Goal: Information Seeking & Learning: Check status

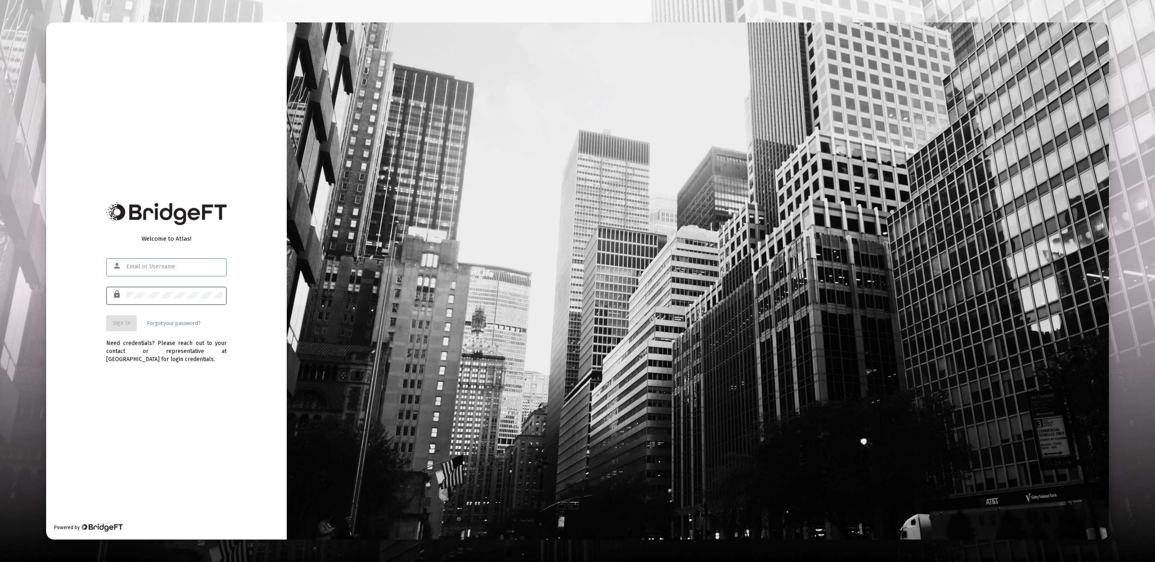
type input "[EMAIL_ADDRESS][DOMAIN_NAME]"
click at [118, 326] on span "Sign In" at bounding box center [122, 323] width 18 height 7
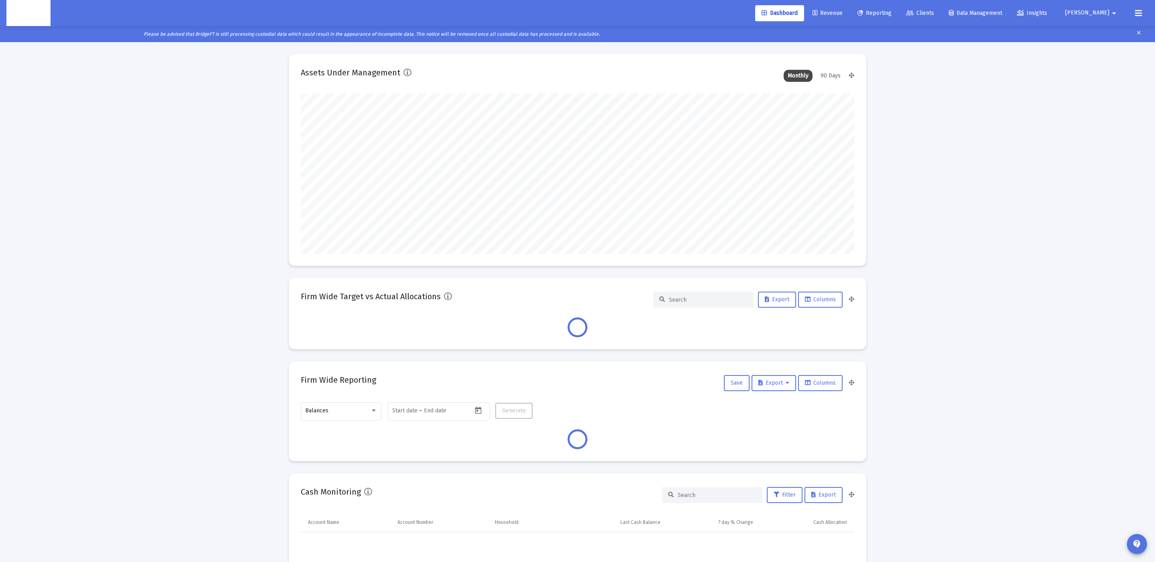
scroll to position [160, 554]
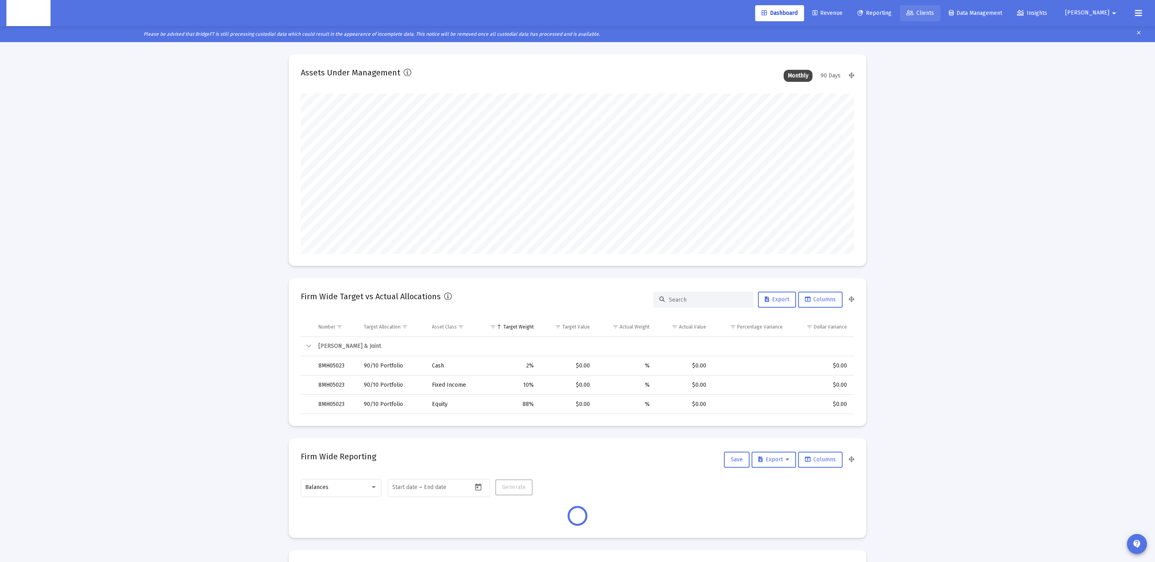
click at [914, 12] on icon at bounding box center [909, 13] width 7 height 6
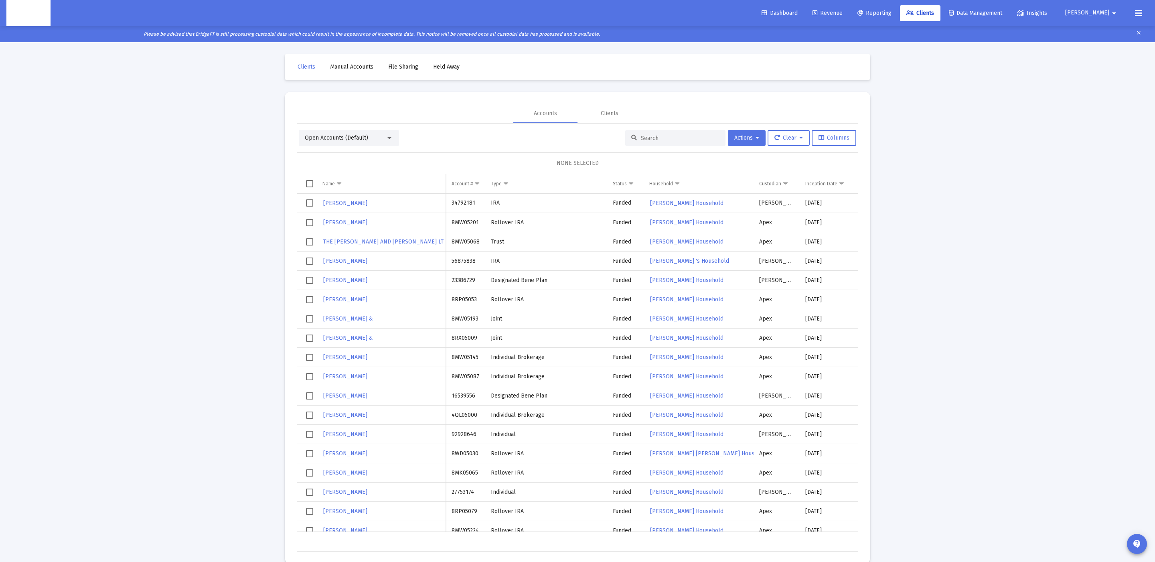
click at [692, 140] on input at bounding box center [680, 138] width 79 height 7
paste input "4RE05000"
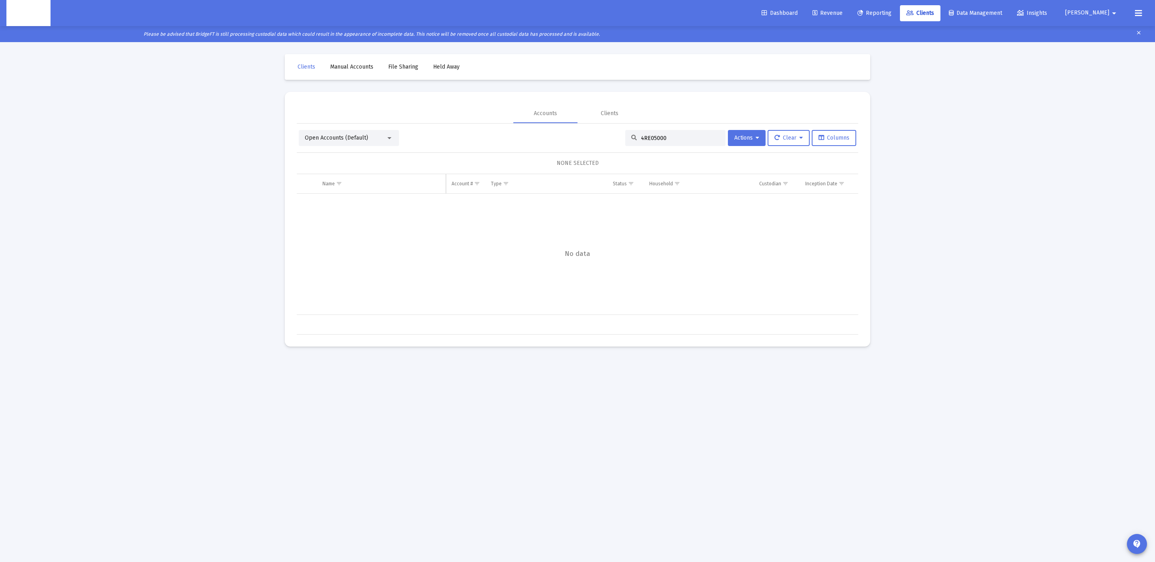
click at [364, 136] on span "Open Accounts (Default)" at bounding box center [336, 137] width 63 height 7
click at [357, 162] on span "Closed Accounts" at bounding box center [346, 155] width 82 height 17
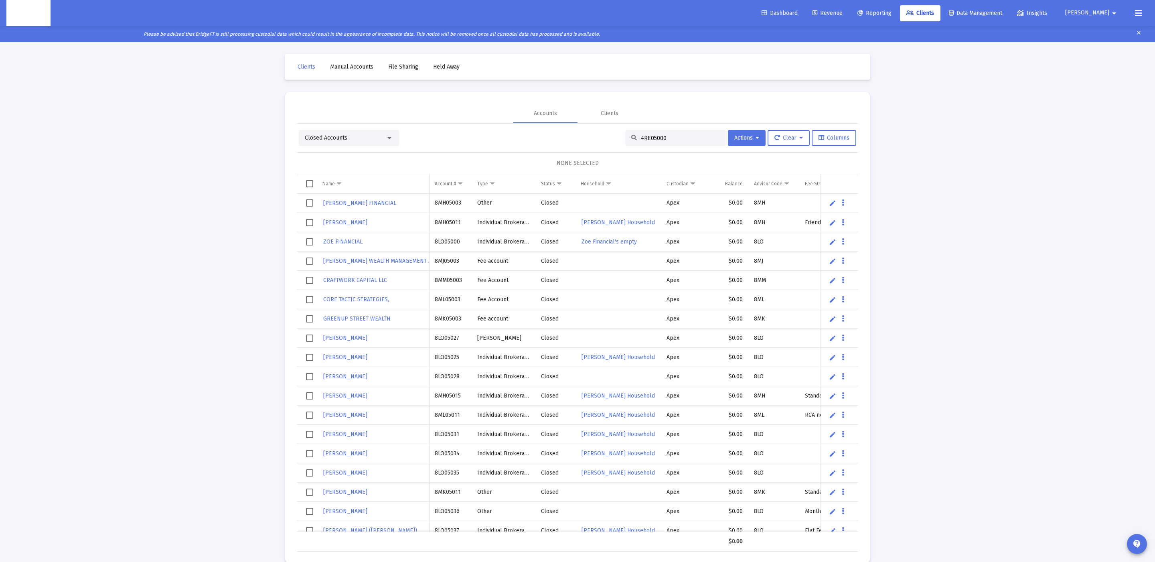
click at [708, 138] on input "4RE05000" at bounding box center [680, 138] width 79 height 7
type input "4RE05000"
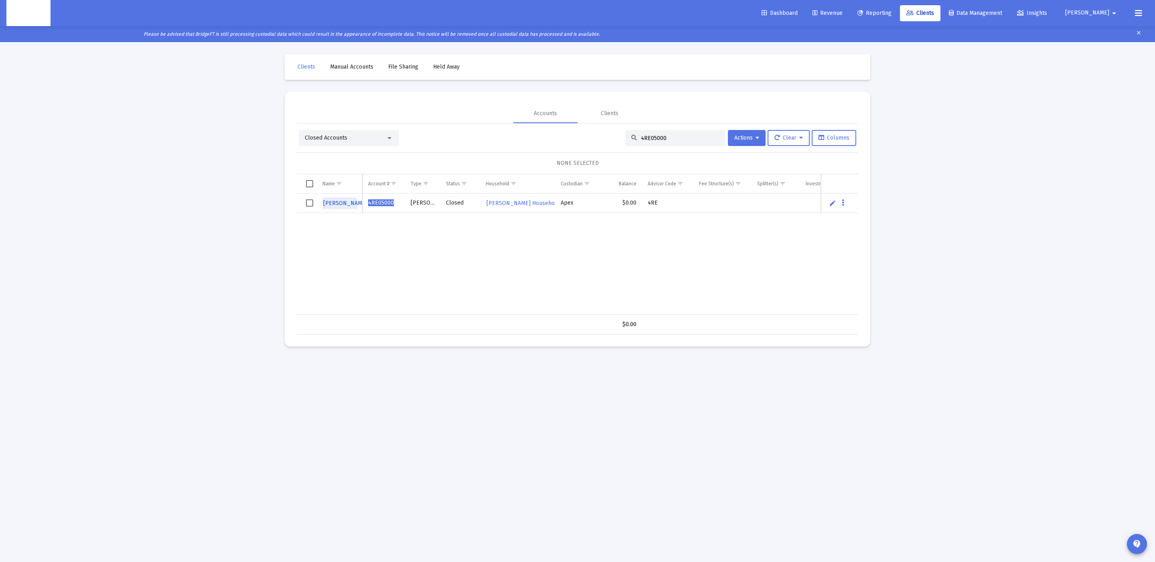
click at [339, 206] on span "KYLE SOUCY" at bounding box center [345, 203] width 44 height 7
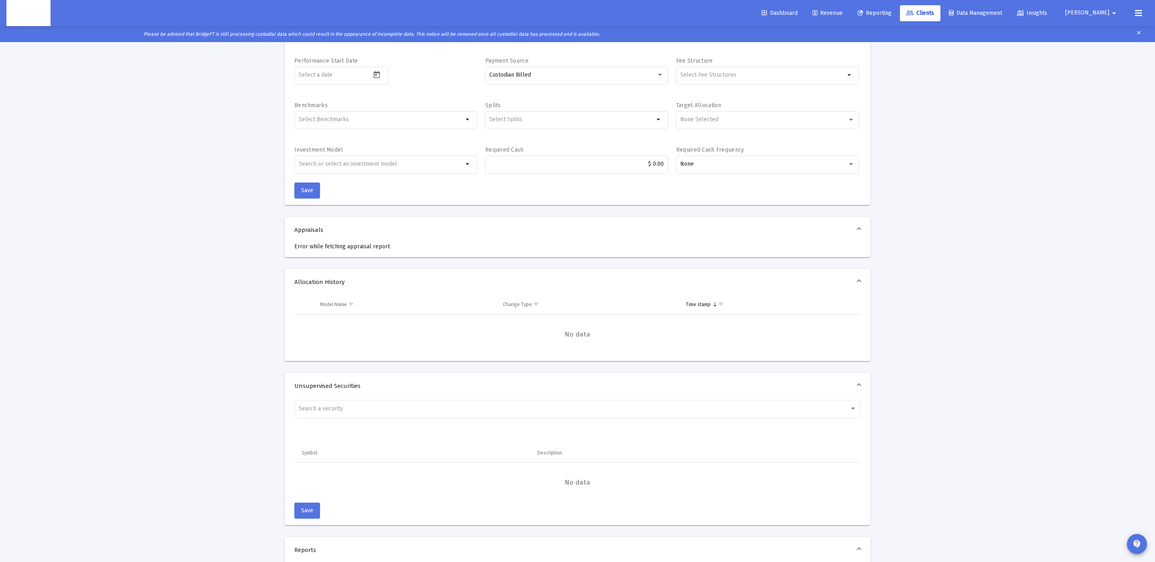
scroll to position [262, 0]
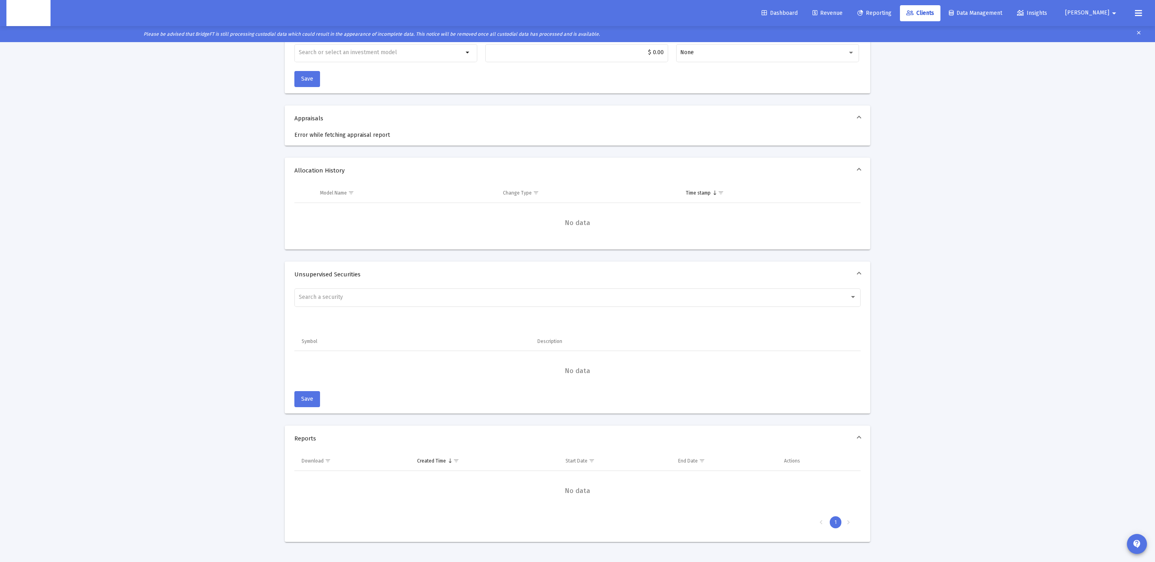
click at [140, 109] on div "Loading... arrow_back Back to Clients Account Details Account Name KYLE SOUCY R…" at bounding box center [577, 158] width 1155 height 807
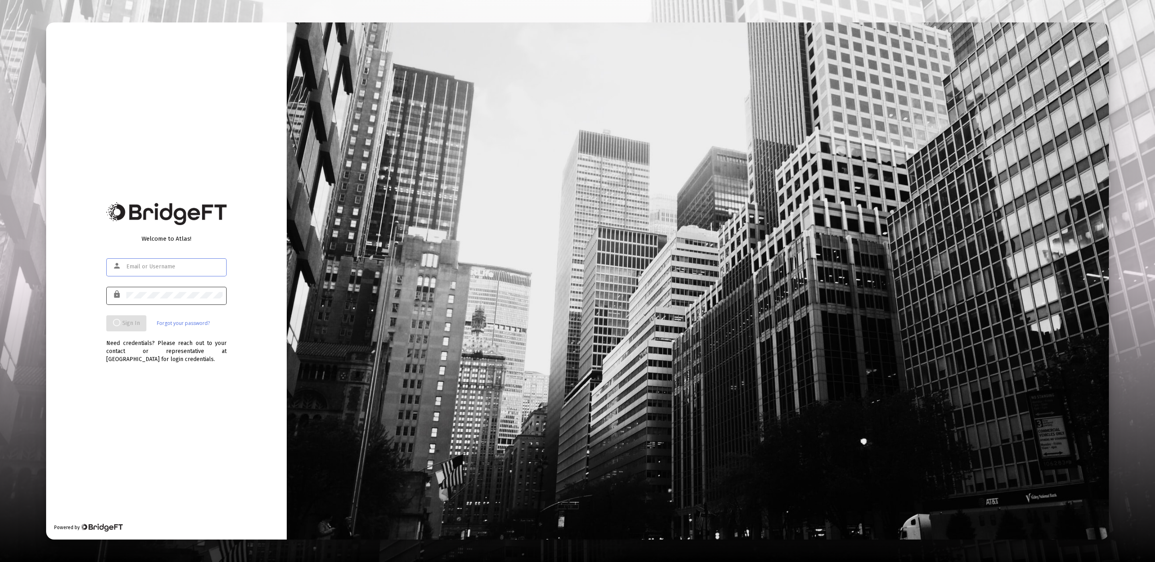
type input "product@zoefin.com"
click at [181, 299] on div at bounding box center [174, 295] width 96 height 20
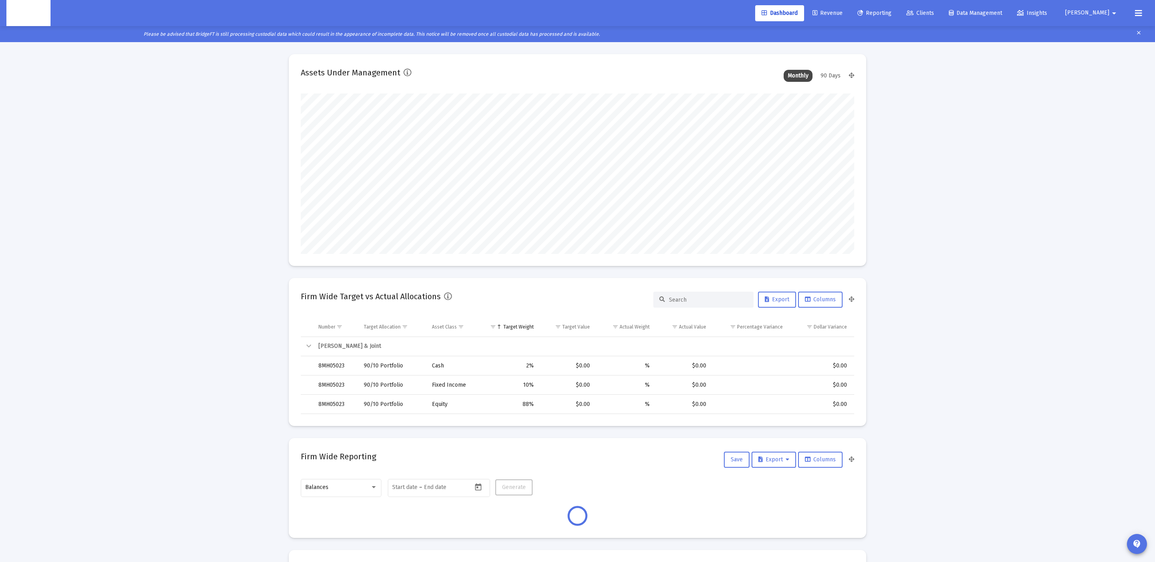
scroll to position [160, 298]
click at [932, 19] on link "Clients" at bounding box center [920, 13] width 41 height 16
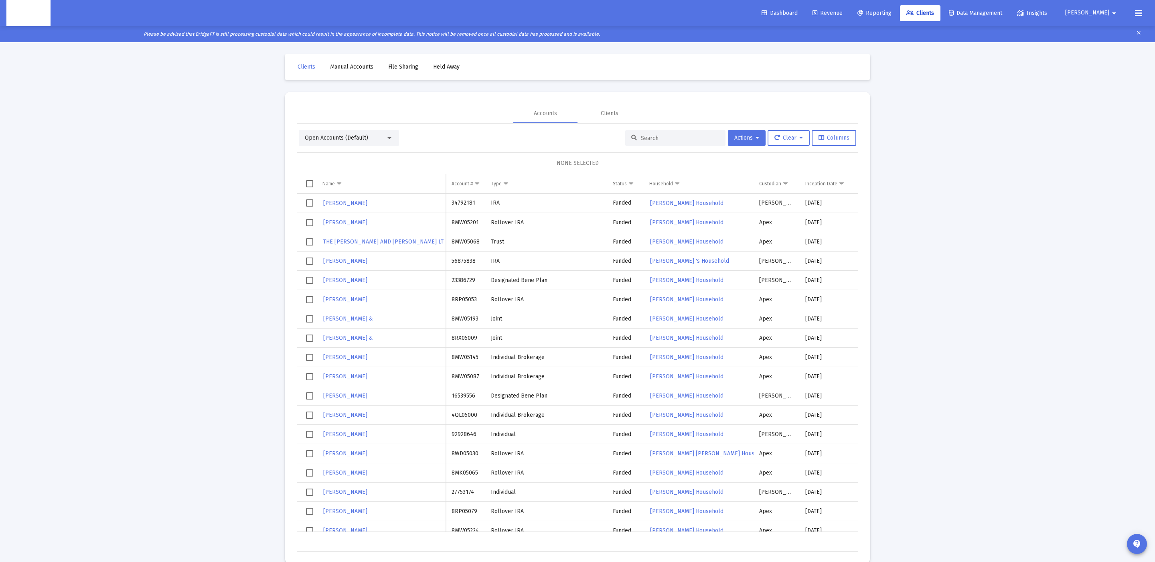
click at [669, 145] on div at bounding box center [675, 138] width 100 height 16
click at [671, 141] on input at bounding box center [680, 138] width 79 height 7
paste input "8OG05230"
type input "8OG05230"
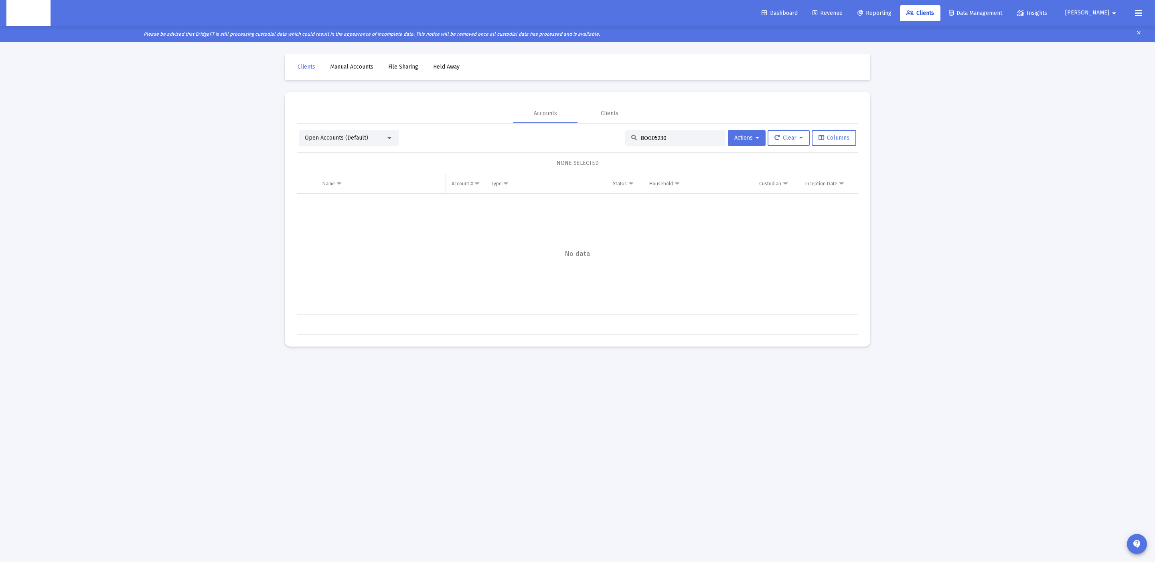
click at [367, 134] on div "Open Accounts (Default)" at bounding box center [345, 138] width 81 height 8
click at [355, 152] on span "Closed Accounts" at bounding box center [346, 155] width 82 height 17
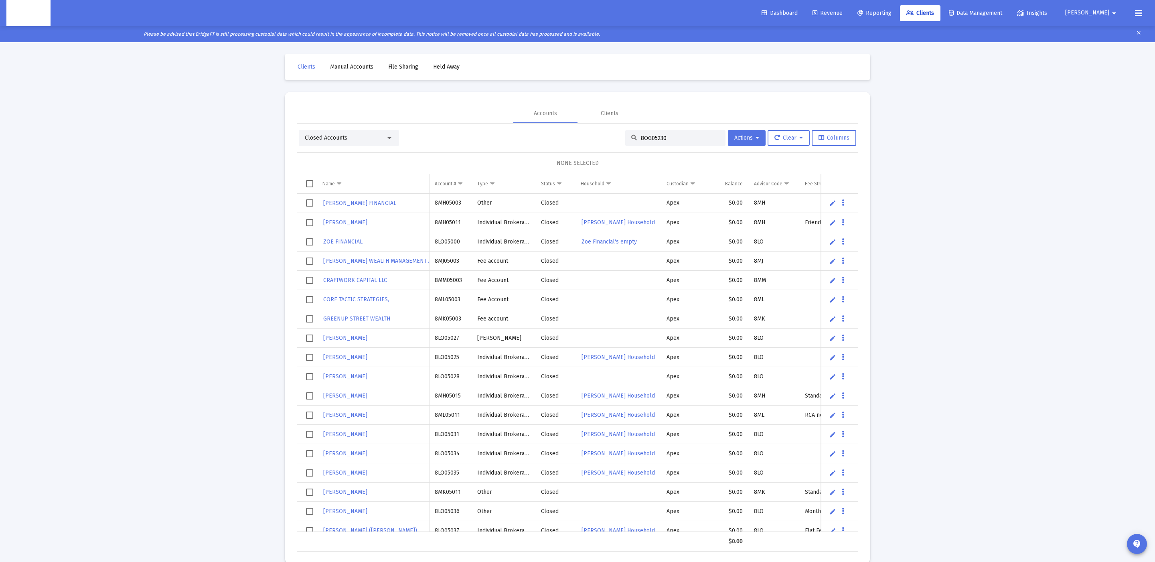
click at [688, 141] on input "8OG05230" at bounding box center [680, 138] width 79 height 7
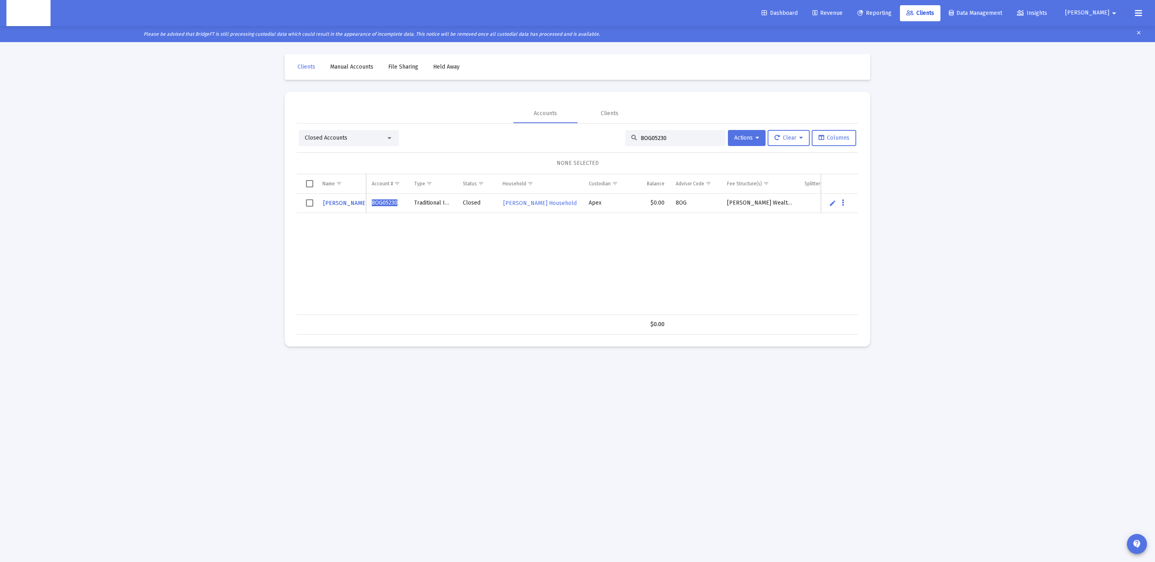
click at [346, 202] on span "SEAN WESSEL" at bounding box center [345, 203] width 44 height 7
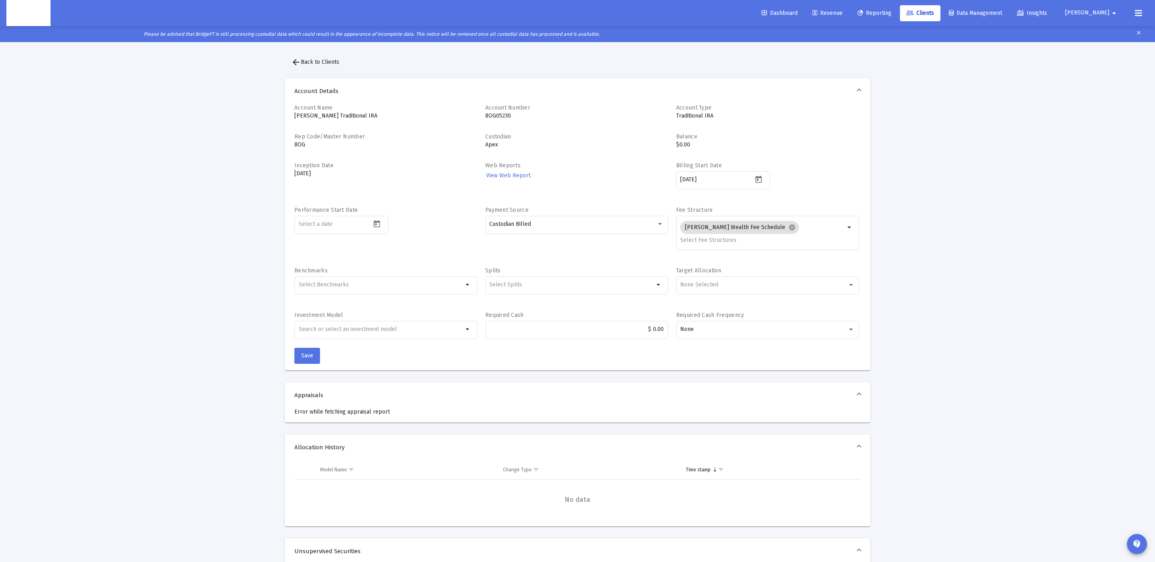
click at [934, 13] on span "Clients" at bounding box center [920, 13] width 28 height 7
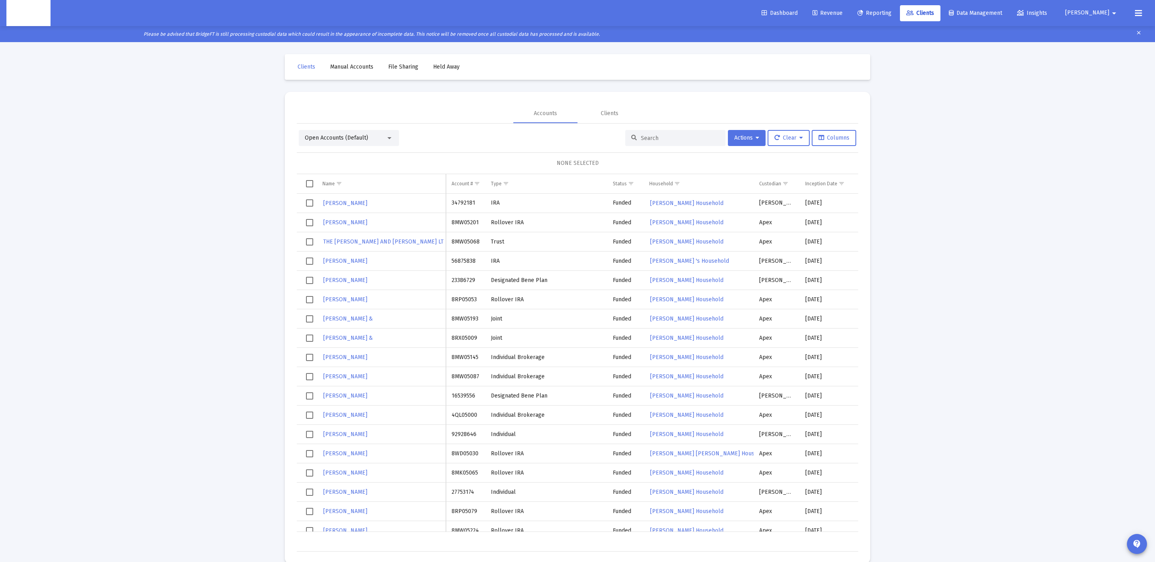
click at [664, 139] on input at bounding box center [680, 138] width 79 height 7
click at [670, 135] on input at bounding box center [680, 138] width 79 height 7
paste input "4PN05054"
type input "4PN05054"
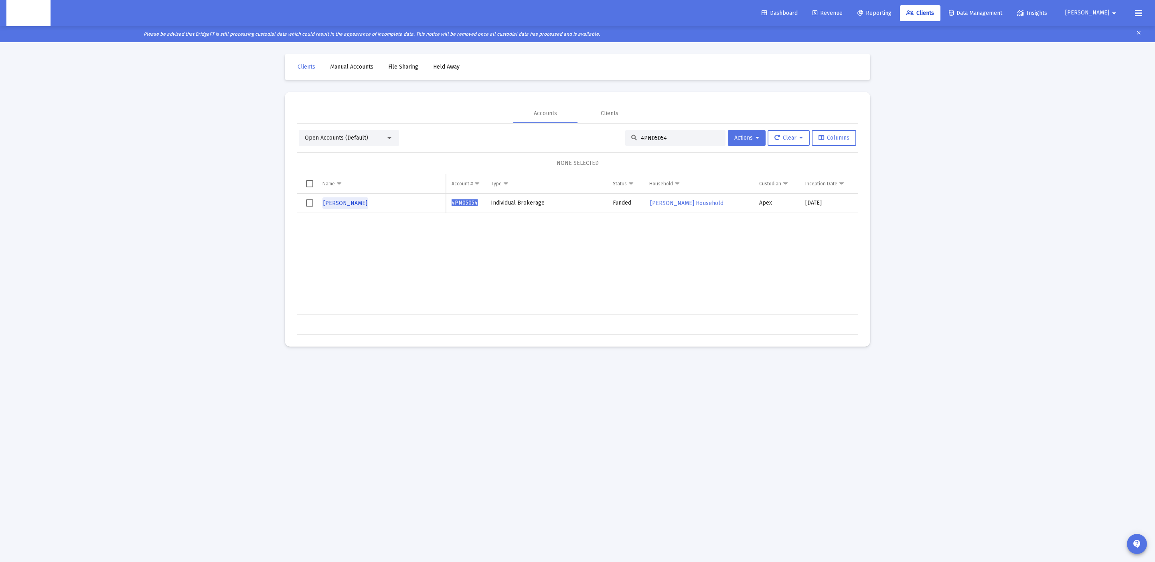
click at [355, 203] on span "PATRICK RIVERS" at bounding box center [345, 203] width 44 height 7
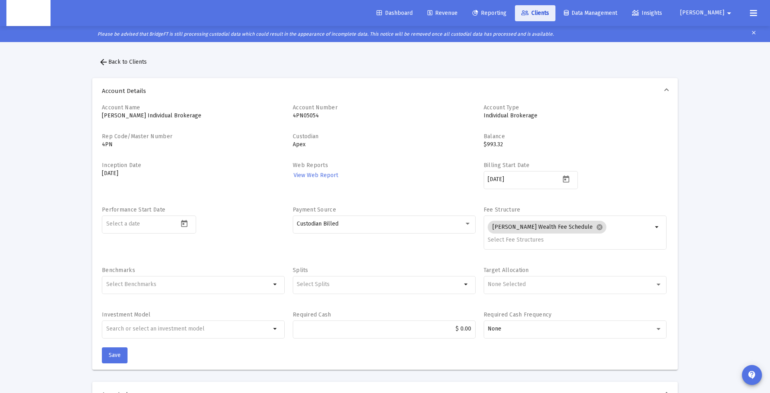
click at [549, 12] on span "Clients" at bounding box center [535, 13] width 28 height 7
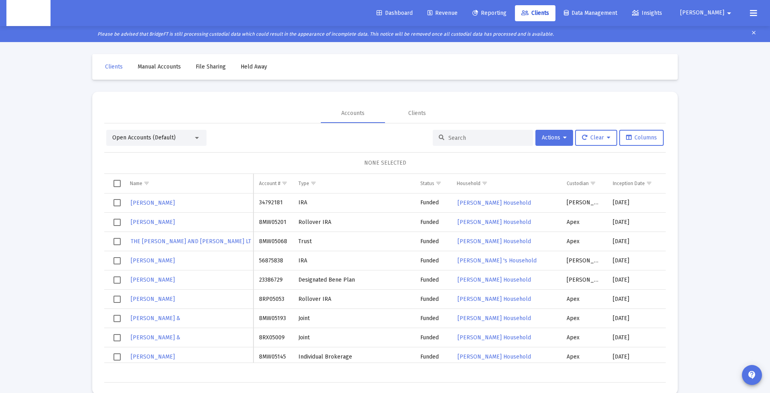
click at [498, 138] on input at bounding box center [487, 138] width 79 height 7
paste input "Albert Yung's Household"
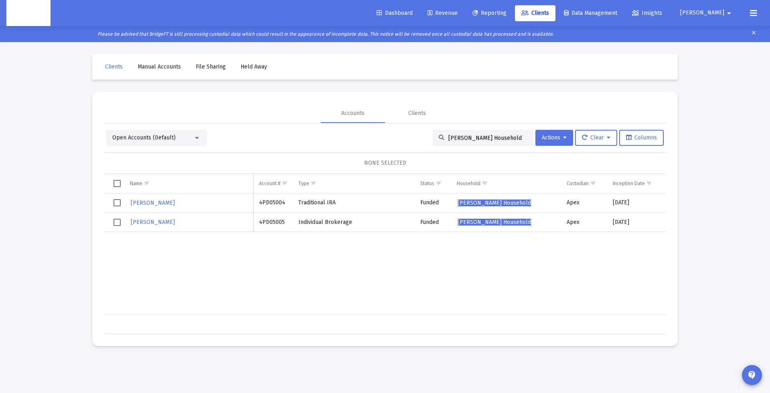
type input "Albert Yung's Household"
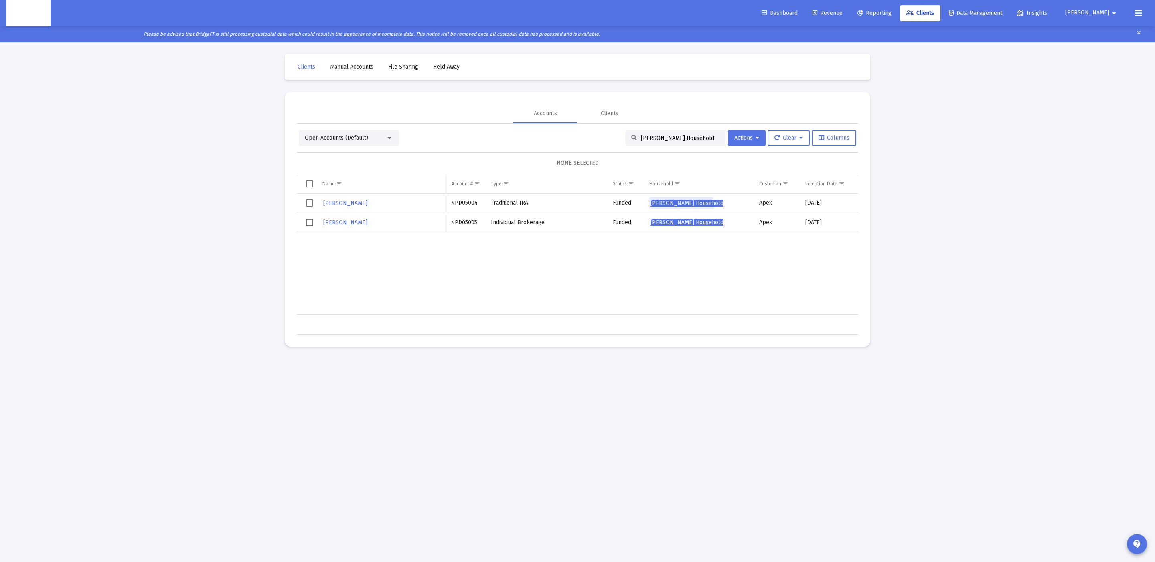
click at [666, 208] on link "Albert Yung's Household" at bounding box center [686, 203] width 75 height 12
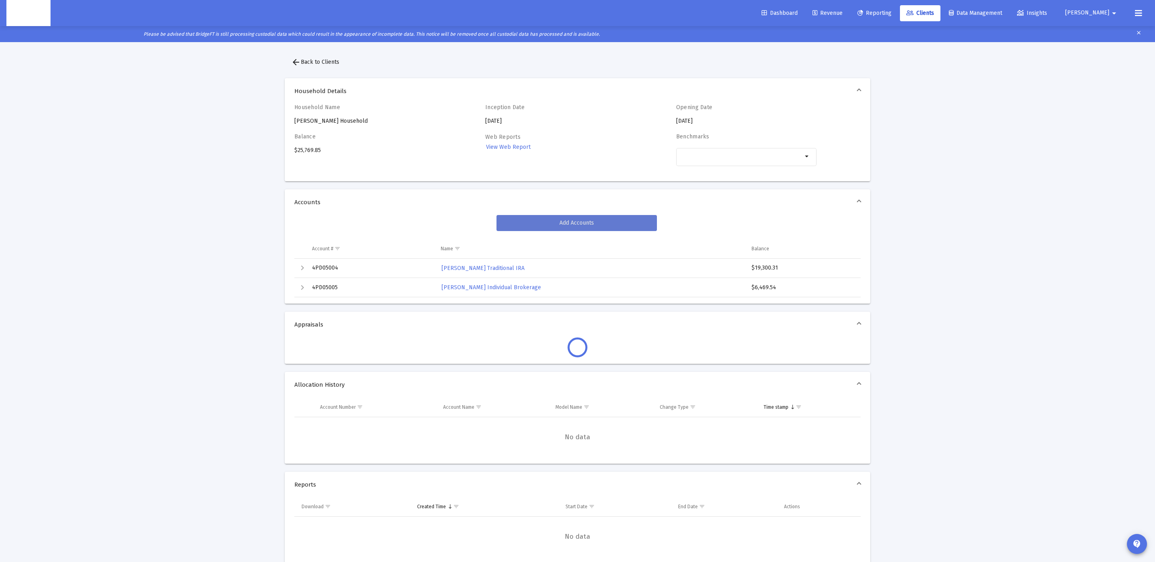
click at [568, 221] on span "Add Accounts" at bounding box center [577, 222] width 34 height 7
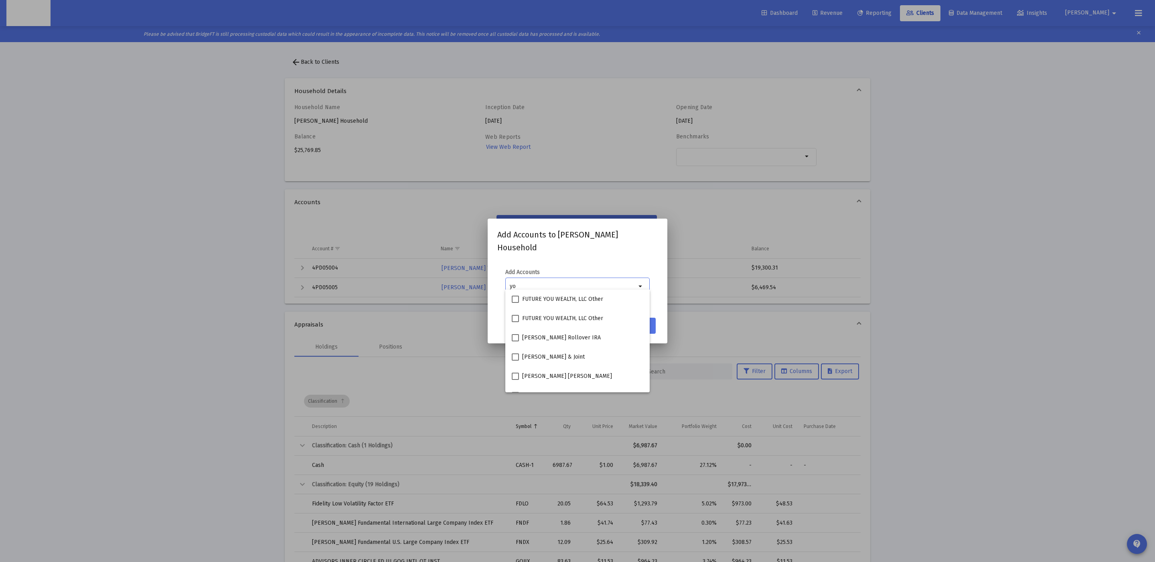
type input "y"
type input "yung"
click at [679, 308] on div at bounding box center [577, 281] width 1155 height 562
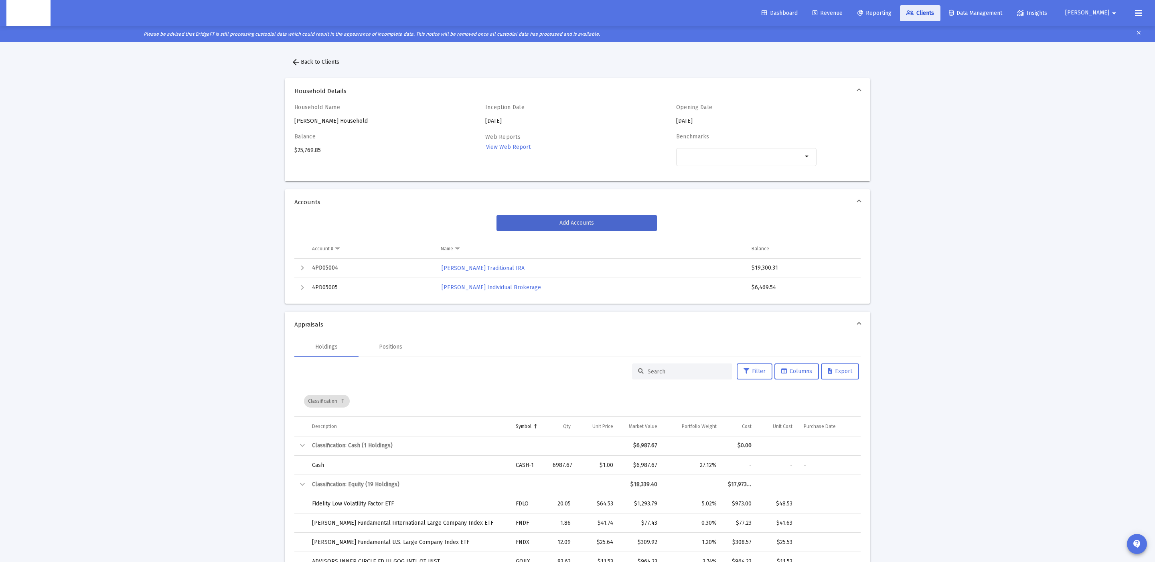
click at [934, 12] on span "Clients" at bounding box center [920, 13] width 28 height 7
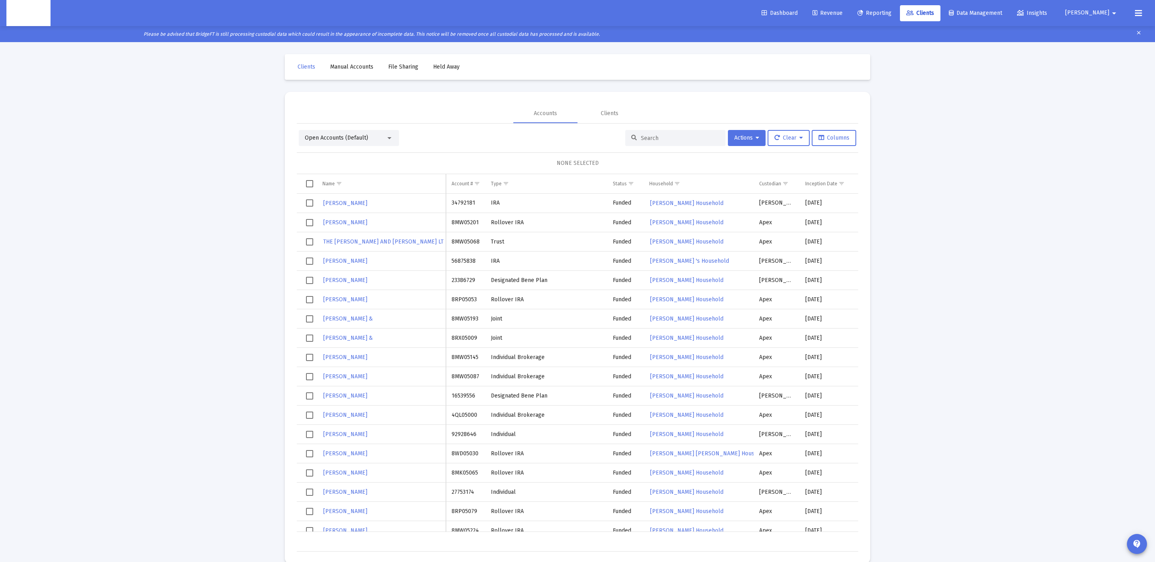
click at [675, 135] on input at bounding box center [680, 138] width 79 height 7
paste input "4PD05008"
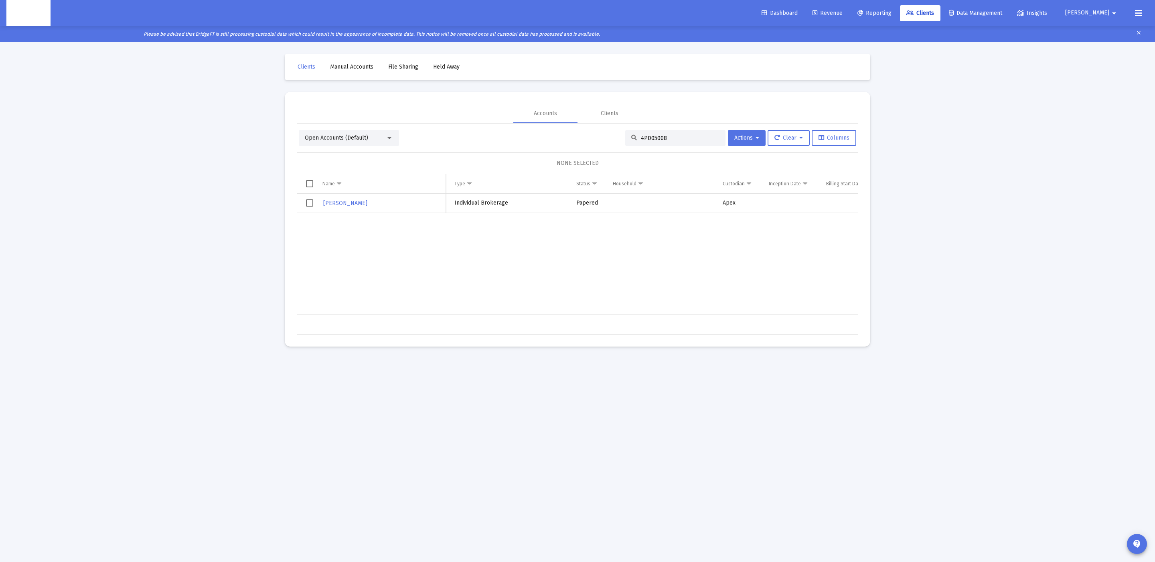
type input "4PD05008"
click at [337, 204] on span "JUN YUNG" at bounding box center [345, 203] width 44 height 7
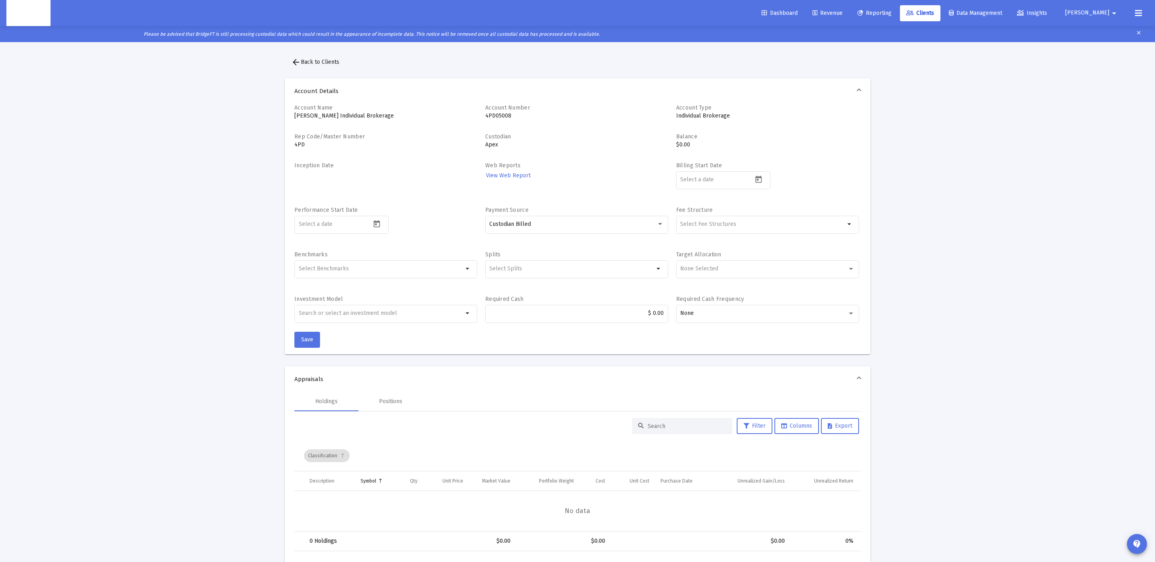
click at [487, 114] on p "4PD05008" at bounding box center [576, 116] width 183 height 8
copy p "4PD05008"
click at [326, 56] on button "arrow_back Back to Clients" at bounding box center [315, 62] width 61 height 16
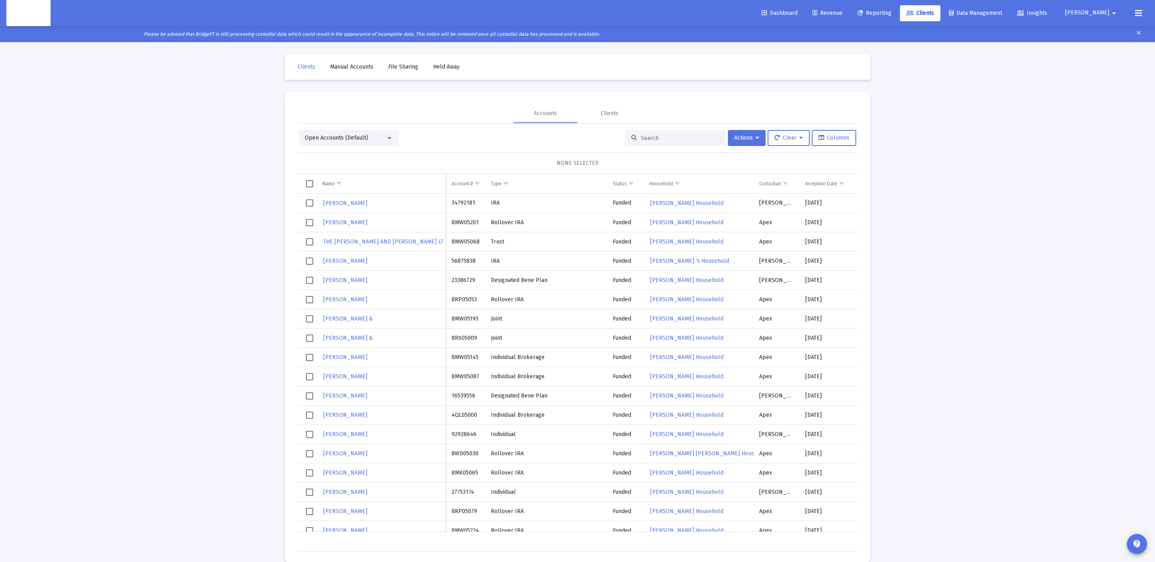
click at [648, 131] on div at bounding box center [675, 138] width 100 height 16
click at [656, 139] on input at bounding box center [680, 138] width 79 height 7
paste input "Annie Waesche's Household"
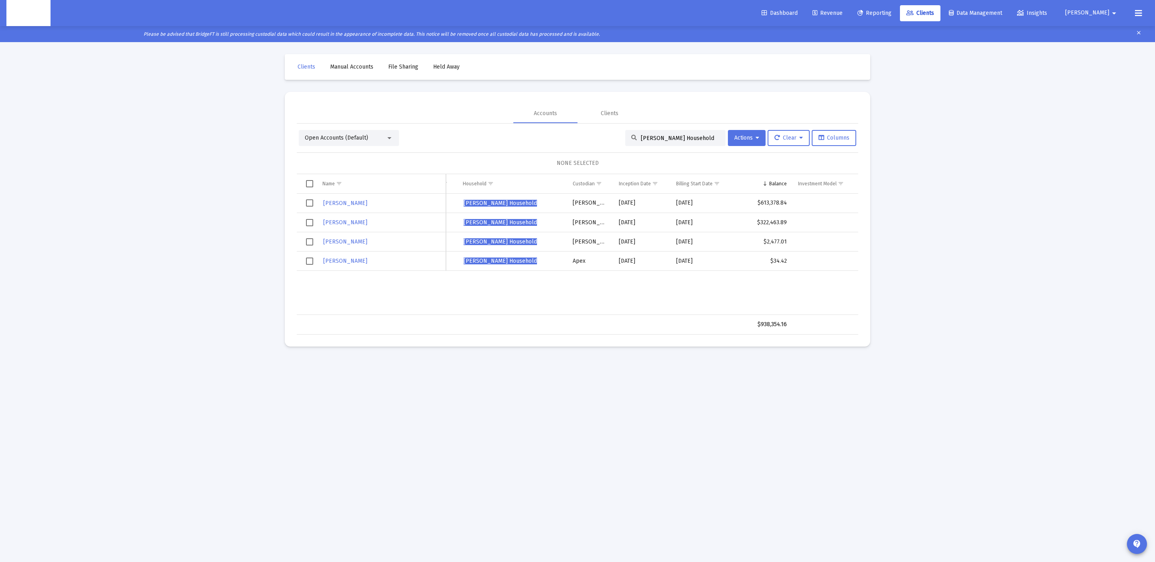
scroll to position [0, 196]
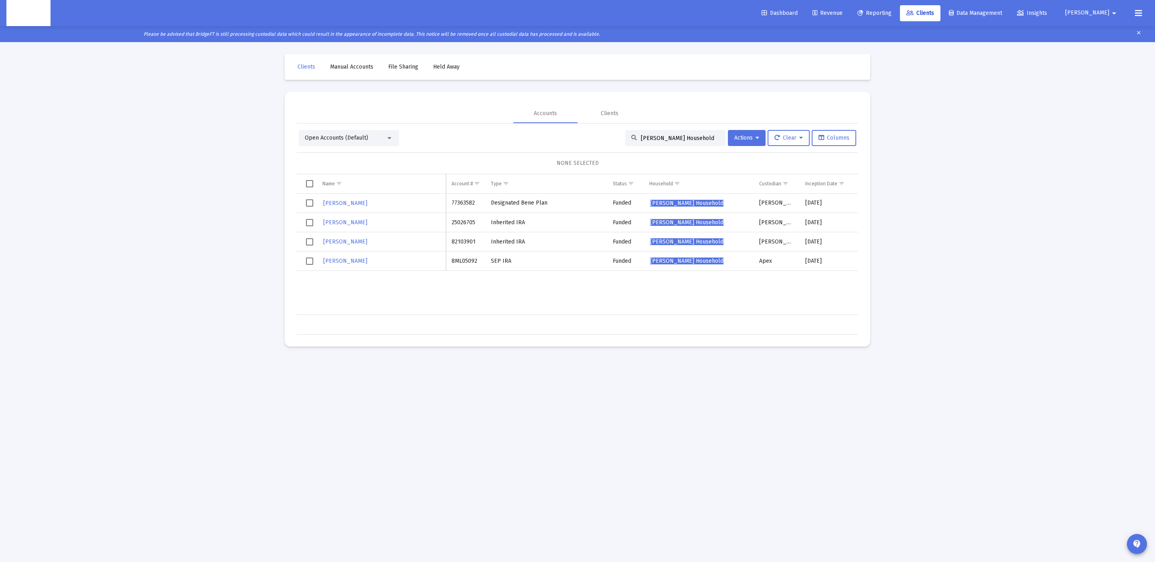
click at [651, 145] on div "Annie Waesche's Household" at bounding box center [675, 138] width 100 height 16
click at [669, 136] on input "Annie Waesche's Household" at bounding box center [680, 138] width 79 height 7
paste input "Rhonda Gregory Brent"
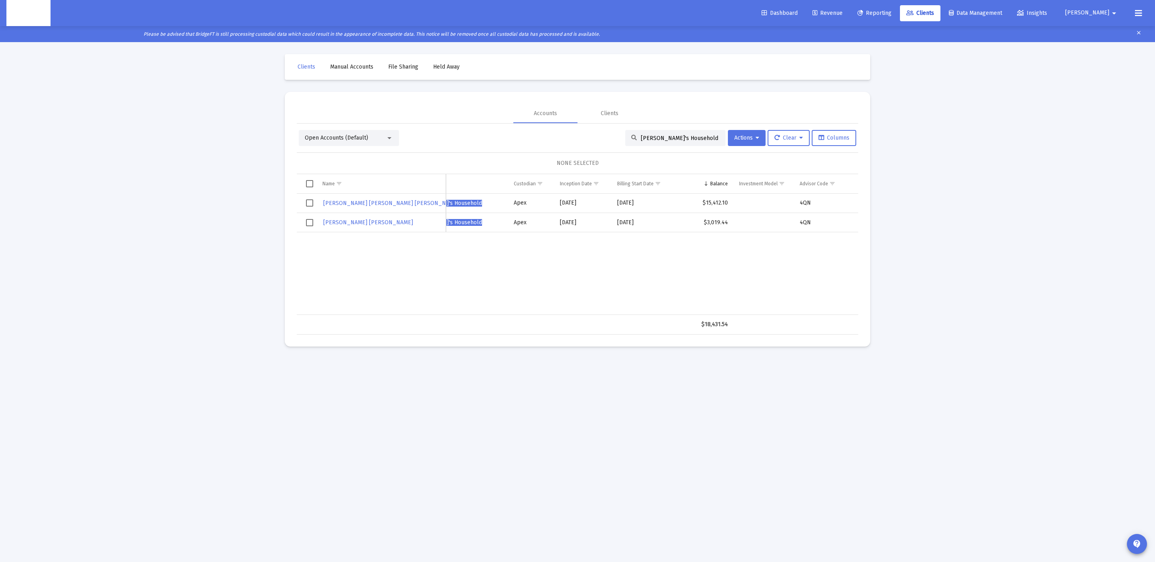
scroll to position [0, 249]
click at [643, 132] on div "Rhonda Gregory Brent's Household" at bounding box center [675, 138] width 100 height 16
click at [654, 138] on input "Rhonda Gregory Brent's Household" at bounding box center [680, 138] width 79 height 7
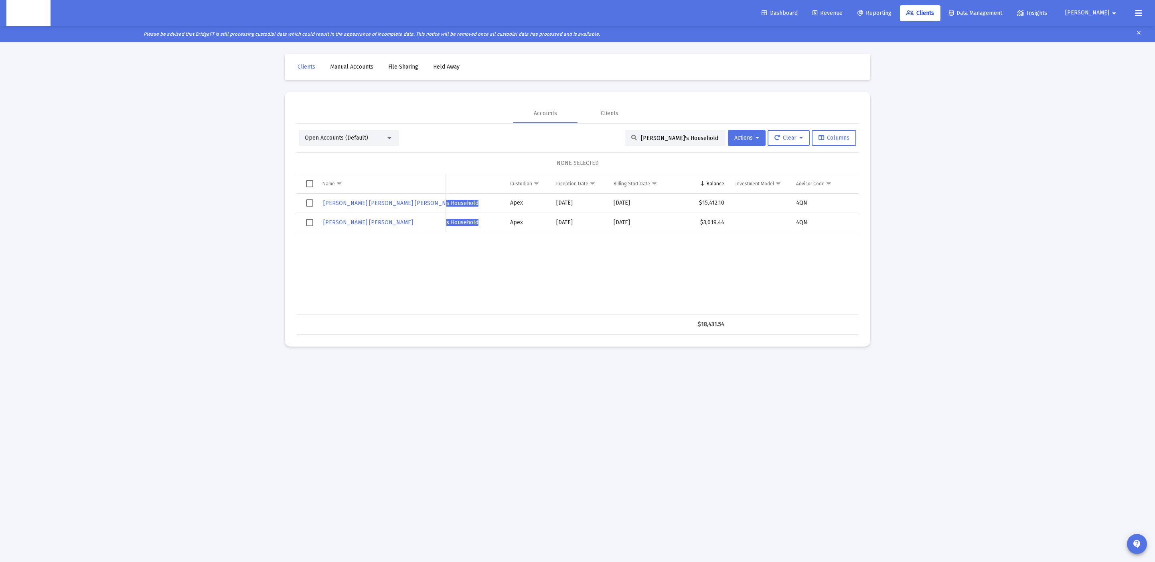
click at [654, 138] on input "Rhonda Gregory Brent's Household" at bounding box center [680, 138] width 79 height 7
paste input "ichard Welsh"
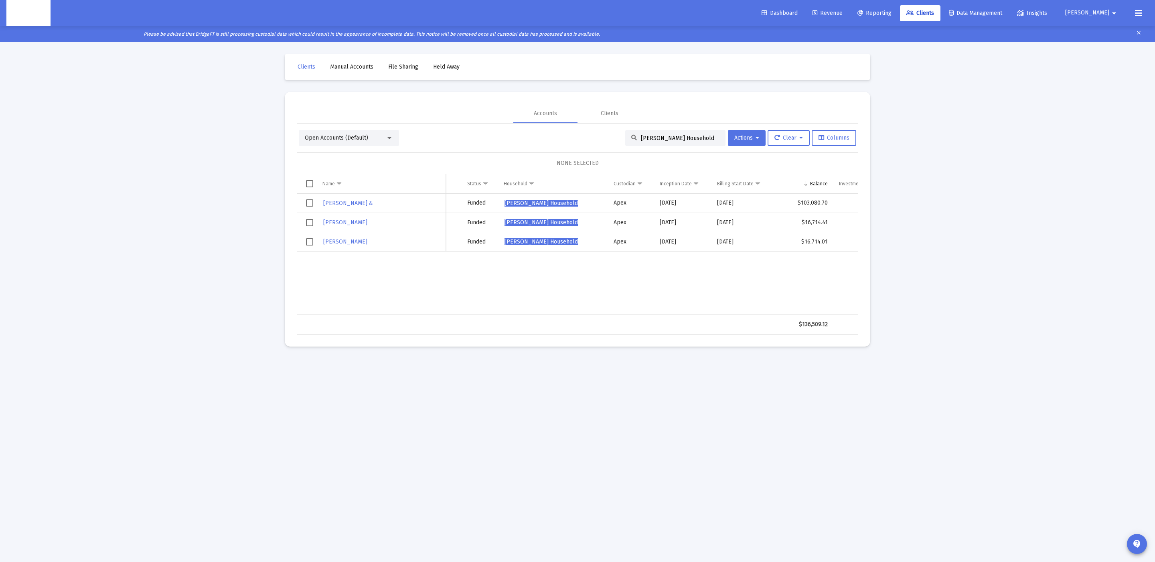
scroll to position [0, 0]
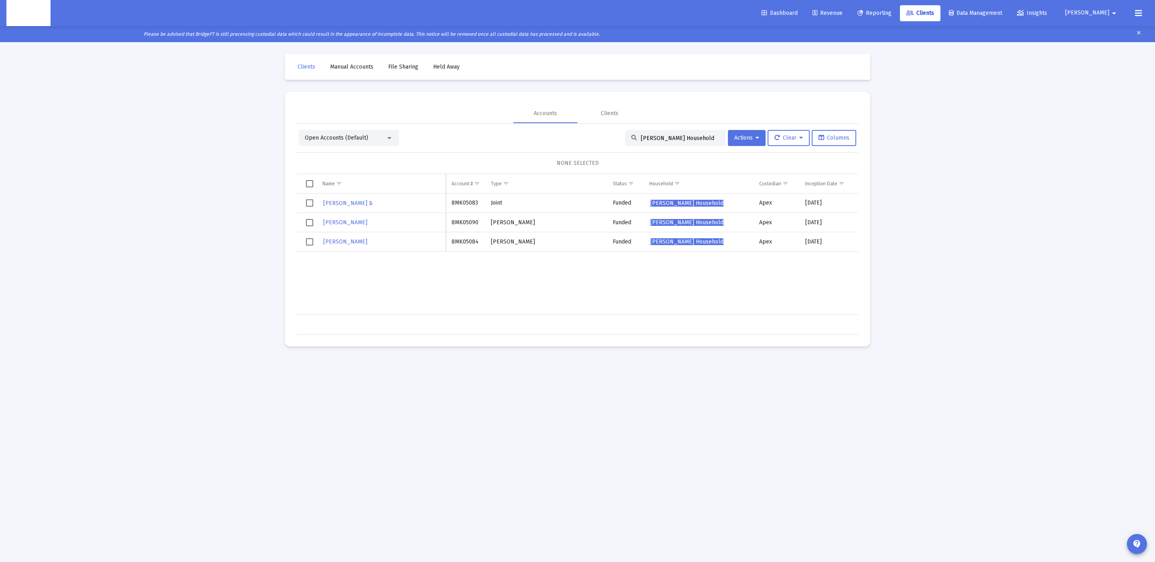
type input "Richard Welsh's Household"
click at [700, 202] on span "richard welsh's Household" at bounding box center [686, 203] width 73 height 7
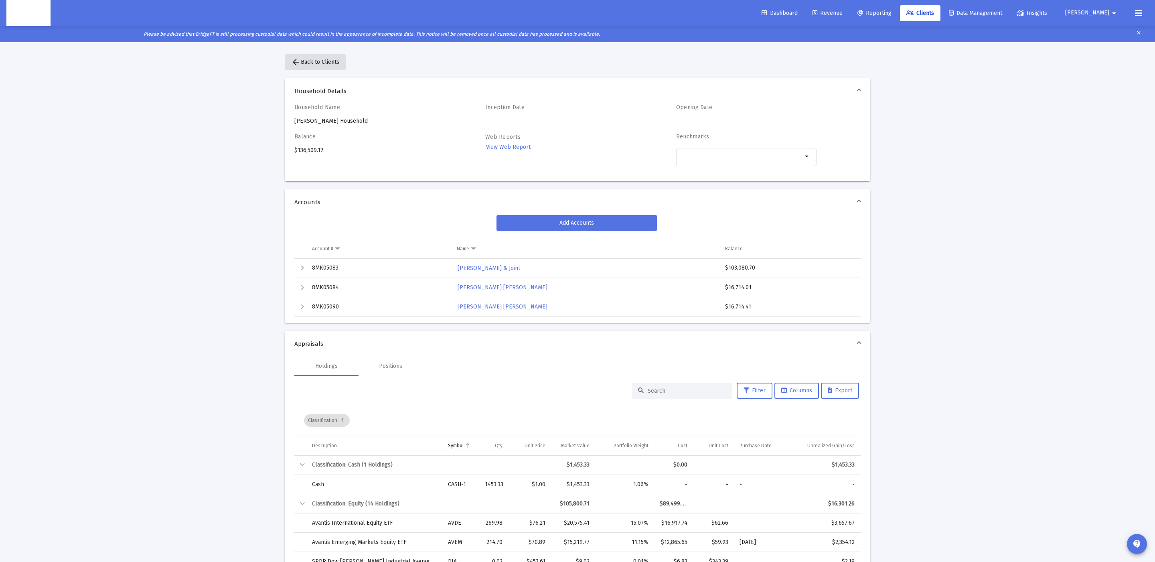
click at [308, 61] on span "arrow_back Back to Clients" at bounding box center [315, 62] width 48 height 7
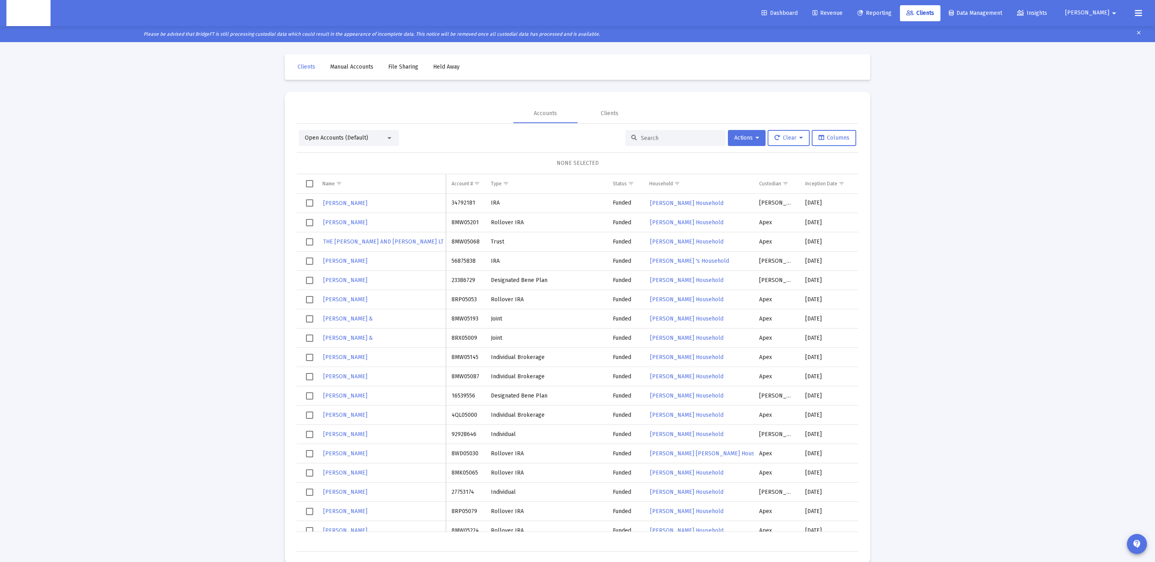
click at [661, 136] on input at bounding box center [680, 138] width 79 height 7
paste input "4PS05044"
type input "4PS05044"
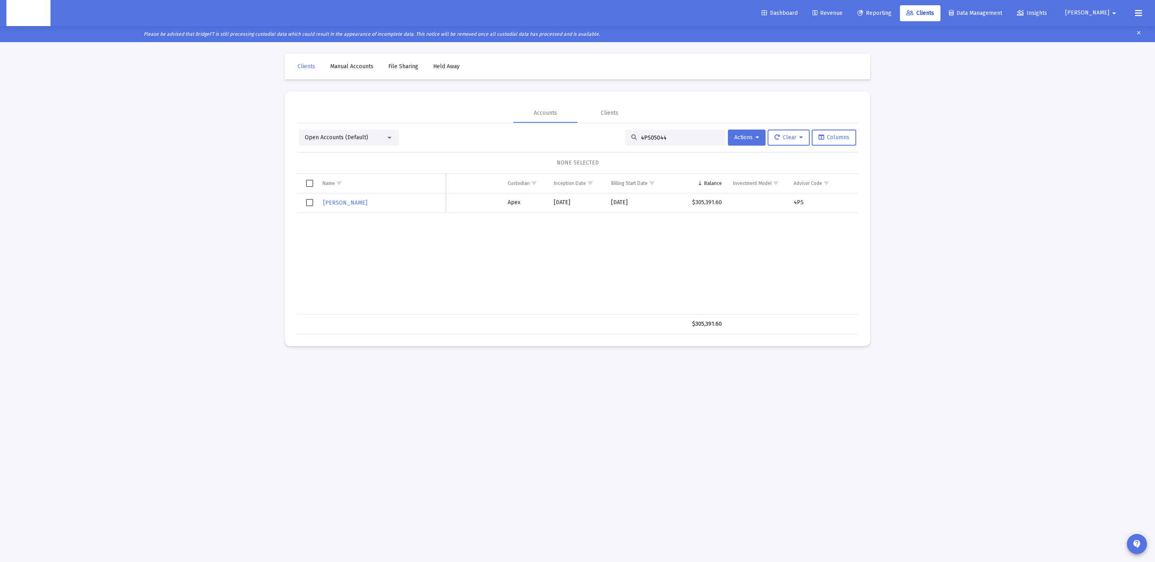
scroll to position [0, 73]
click at [671, 141] on input "4PS05044" at bounding box center [680, 137] width 79 height 7
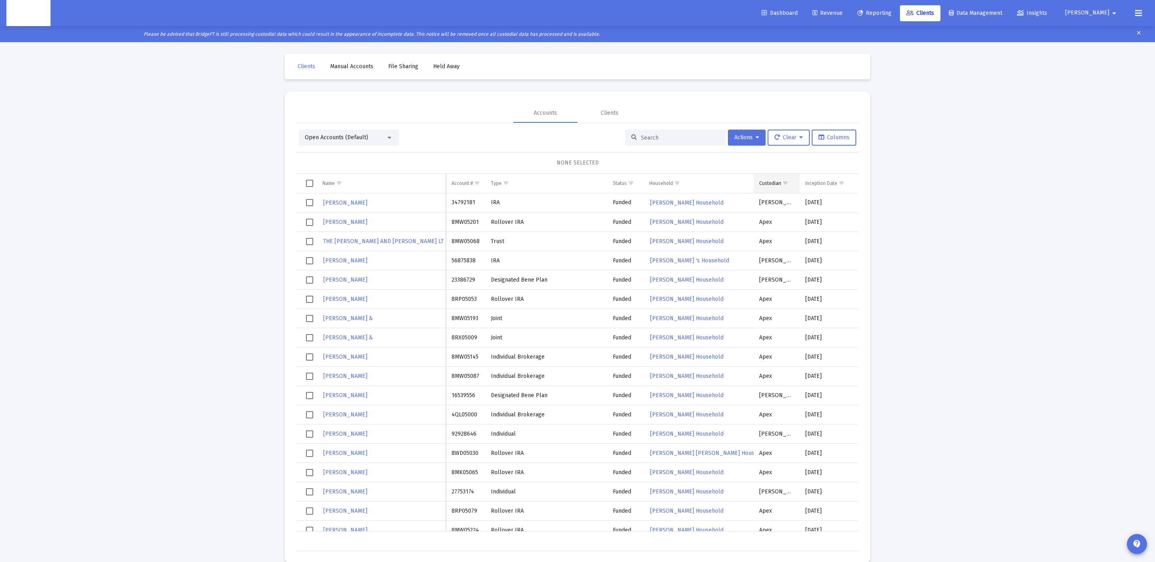
click at [787, 184] on span "Show filter options for column 'Custodian'" at bounding box center [786, 183] width 6 height 6
click at [778, 231] on div "Filter options" at bounding box center [768, 228] width 22 height 19
click at [817, 311] on div "OK" at bounding box center [812, 309] width 26 height 14
click at [666, 182] on div "Household" at bounding box center [661, 183] width 24 height 6
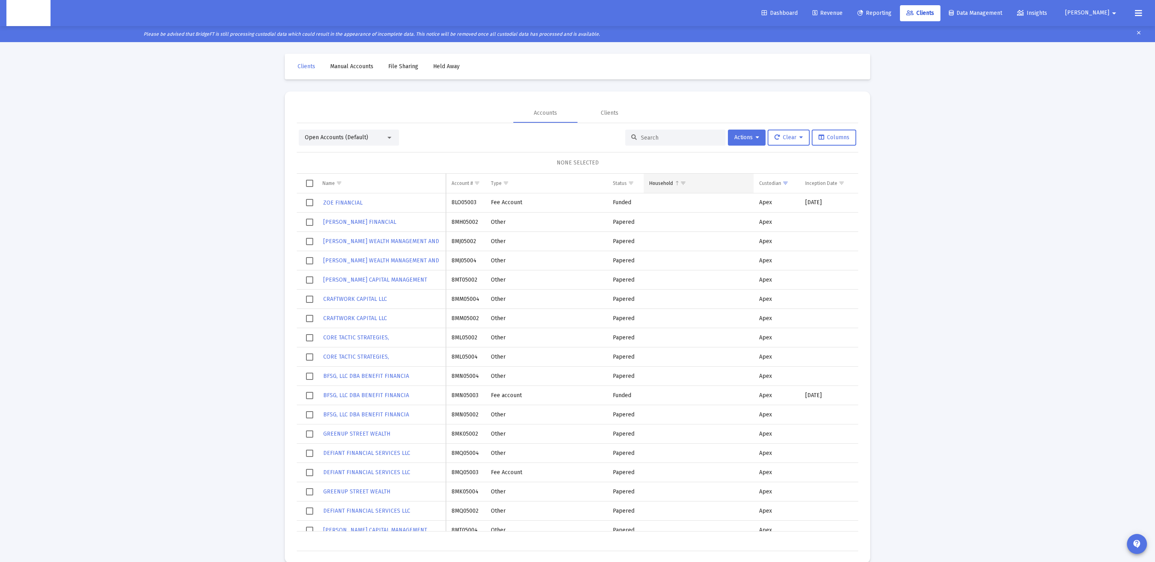
click at [669, 182] on div "Household" at bounding box center [661, 183] width 24 height 6
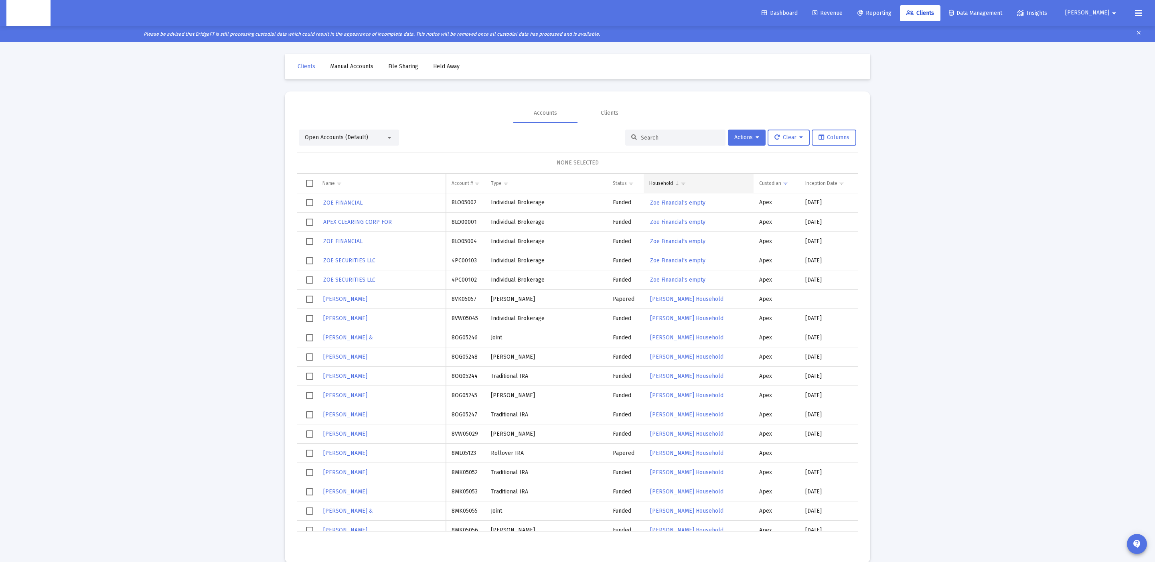
click at [684, 184] on span "Show filter options for column 'Household'" at bounding box center [683, 183] width 6 height 6
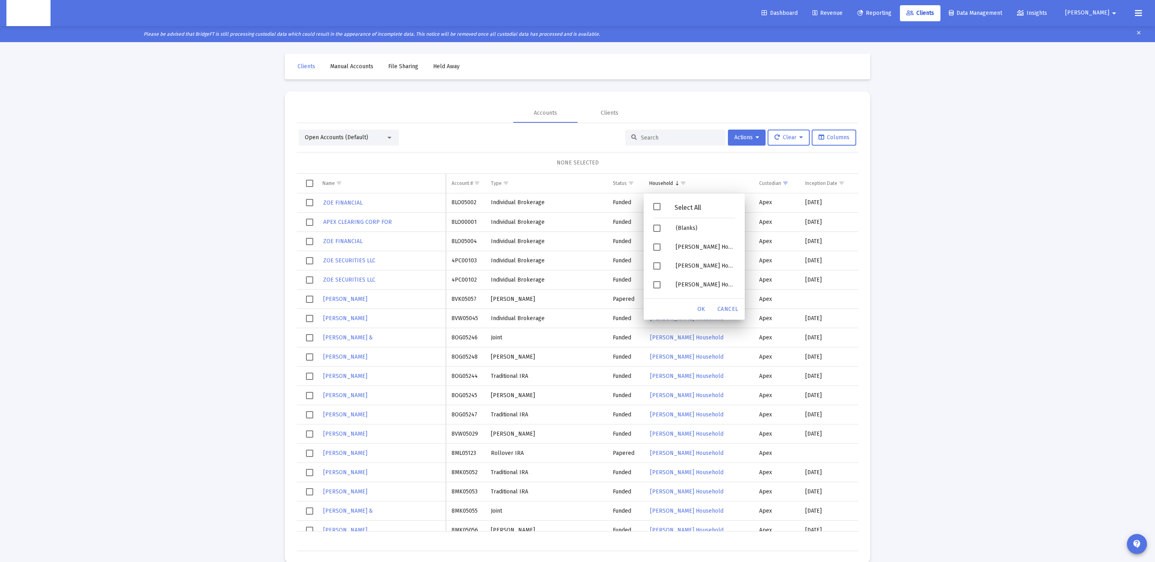
click at [677, 211] on div "Select All" at bounding box center [694, 208] width 95 height 20
click at [660, 233] on div "Filter options" at bounding box center [658, 228] width 22 height 19
click at [661, 210] on div "Select All" at bounding box center [688, 207] width 55 height 7
click at [658, 211] on div "Select All" at bounding box center [694, 208] width 95 height 20
drag, startPoint x: 659, startPoint y: 225, endPoint x: 659, endPoint y: 237, distance: 11.6
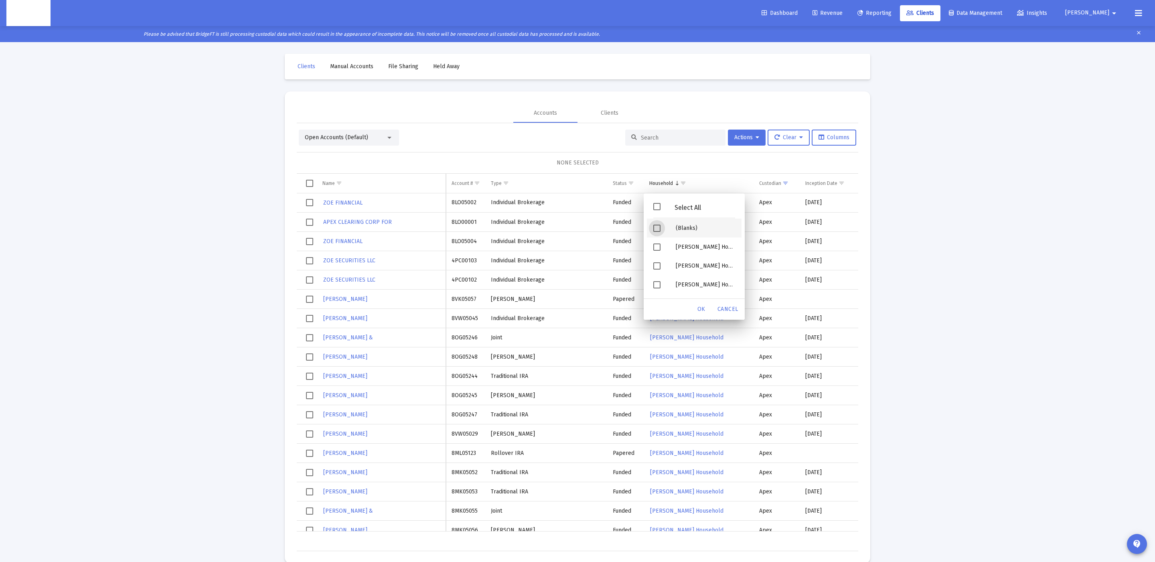
click at [659, 225] on span "Filter options" at bounding box center [656, 228] width 7 height 7
click at [697, 307] on div "OK" at bounding box center [702, 309] width 26 height 14
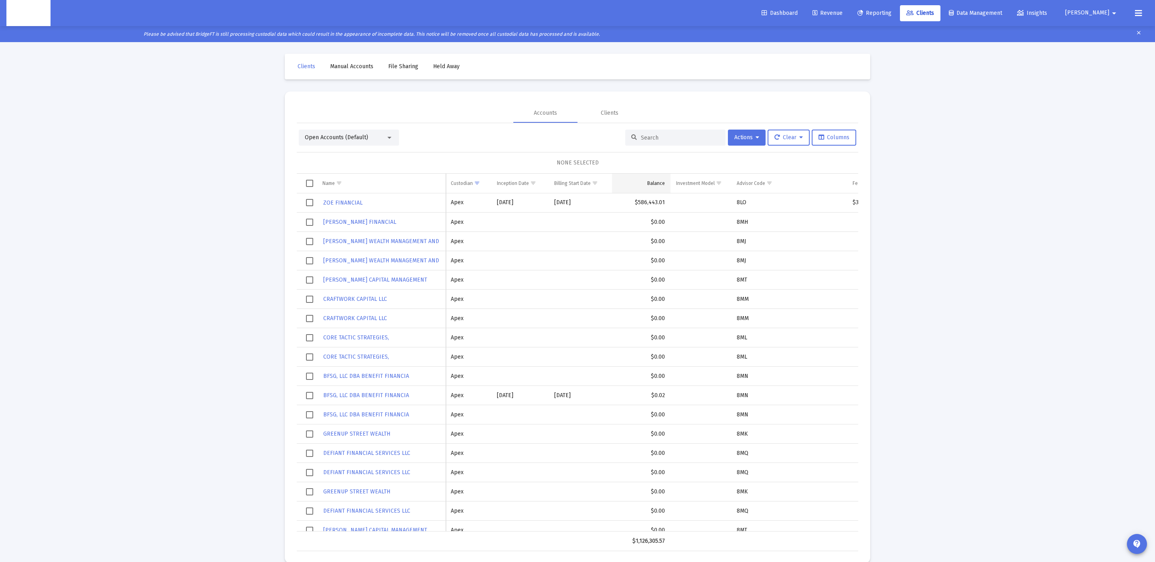
click at [656, 184] on div "Balance" at bounding box center [656, 183] width 18 height 6
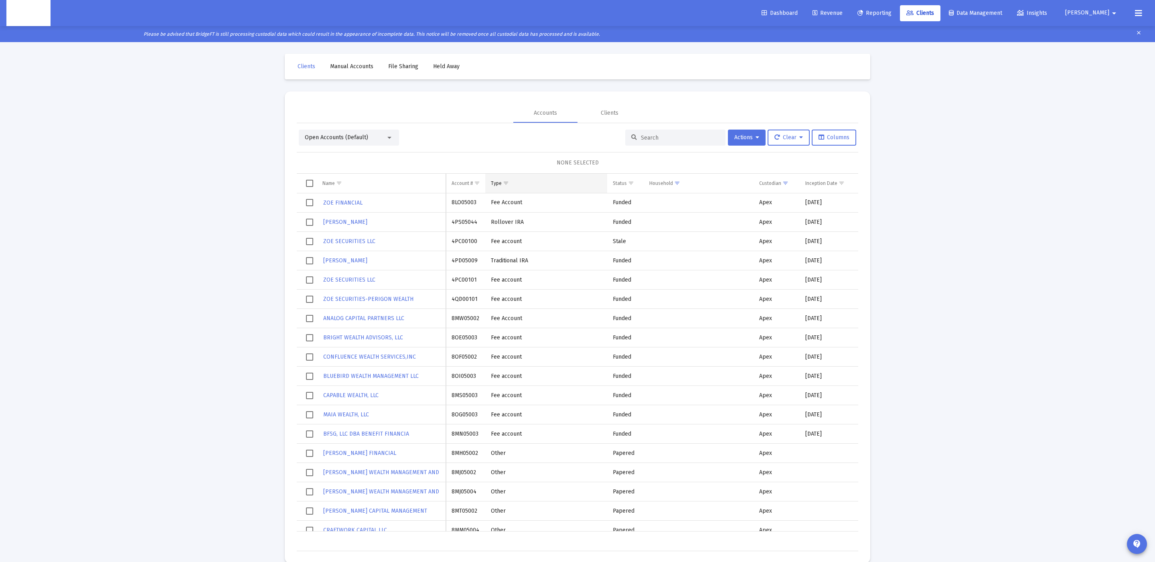
click at [507, 184] on span "Show filter options for column 'Type'" at bounding box center [506, 183] width 6 height 6
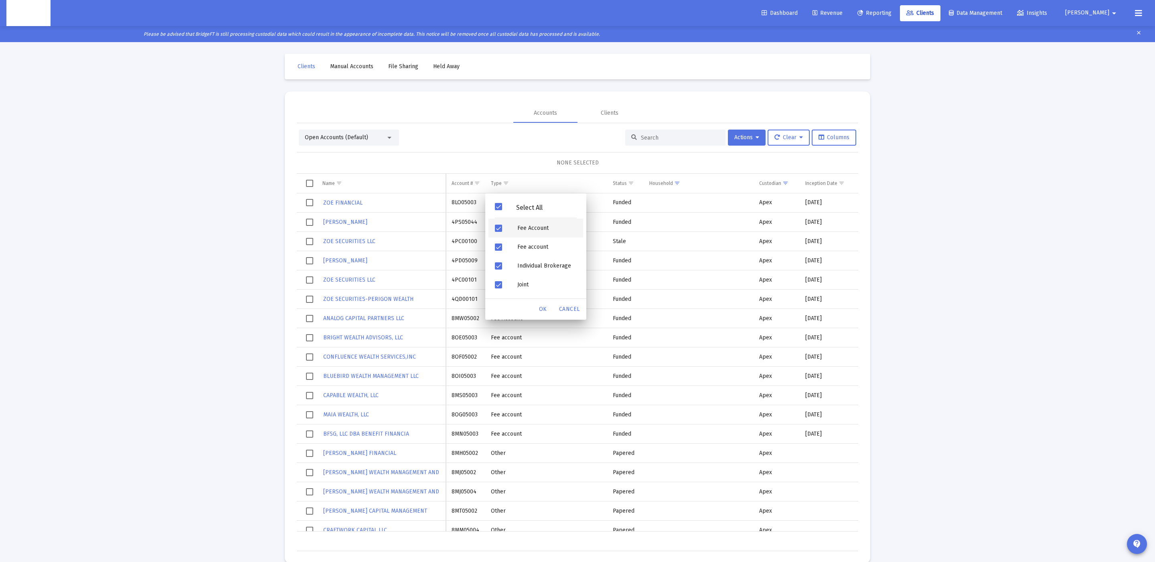
click at [520, 229] on div "Fee Account" at bounding box center [547, 228] width 72 height 19
click at [521, 244] on div "Fee account" at bounding box center [547, 246] width 72 height 19
click at [537, 309] on div "OK" at bounding box center [543, 309] width 26 height 14
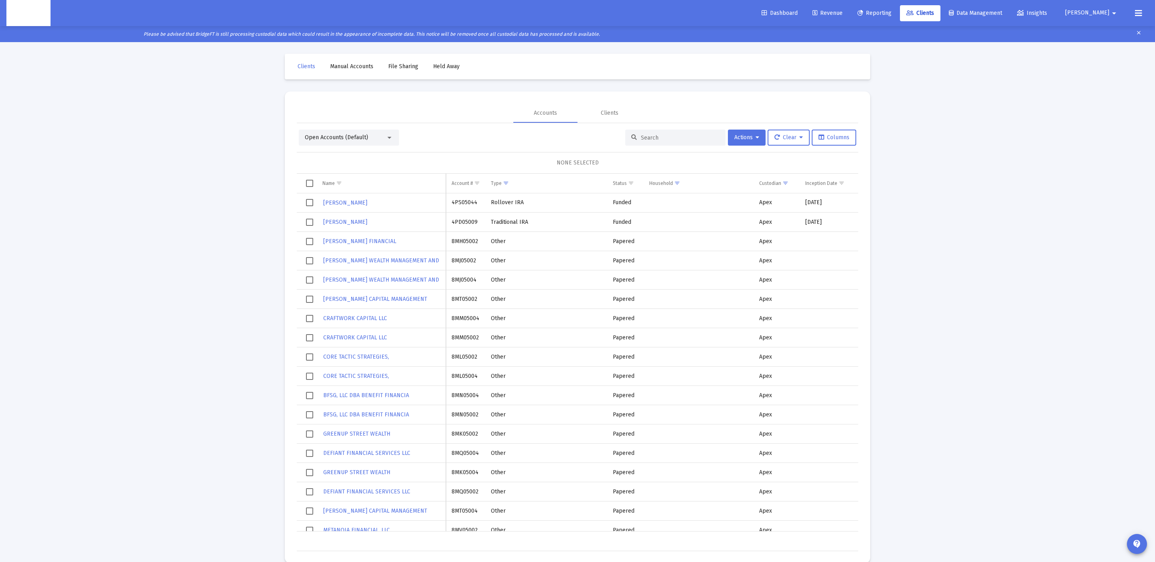
click at [463, 205] on td "4PS05044" at bounding box center [465, 202] width 39 height 19
copy td "4PS05044"
click at [459, 223] on td "4PD05009" at bounding box center [465, 222] width 39 height 19
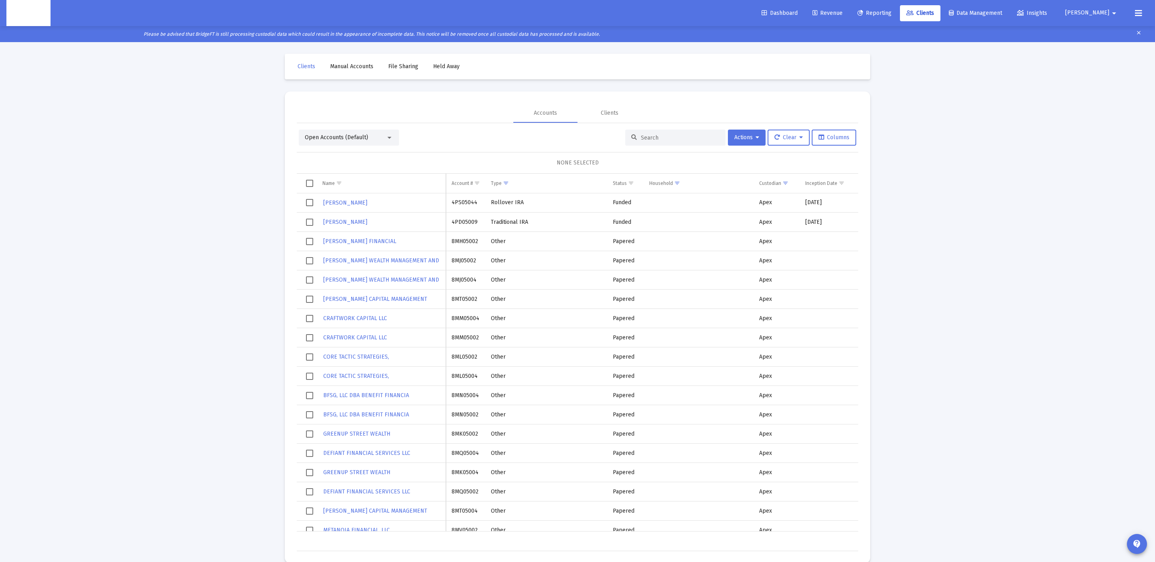
copy td "4PD05009"
click at [458, 227] on td "4PD05009" at bounding box center [465, 222] width 39 height 19
click at [459, 218] on td "4PD05009" at bounding box center [465, 222] width 39 height 19
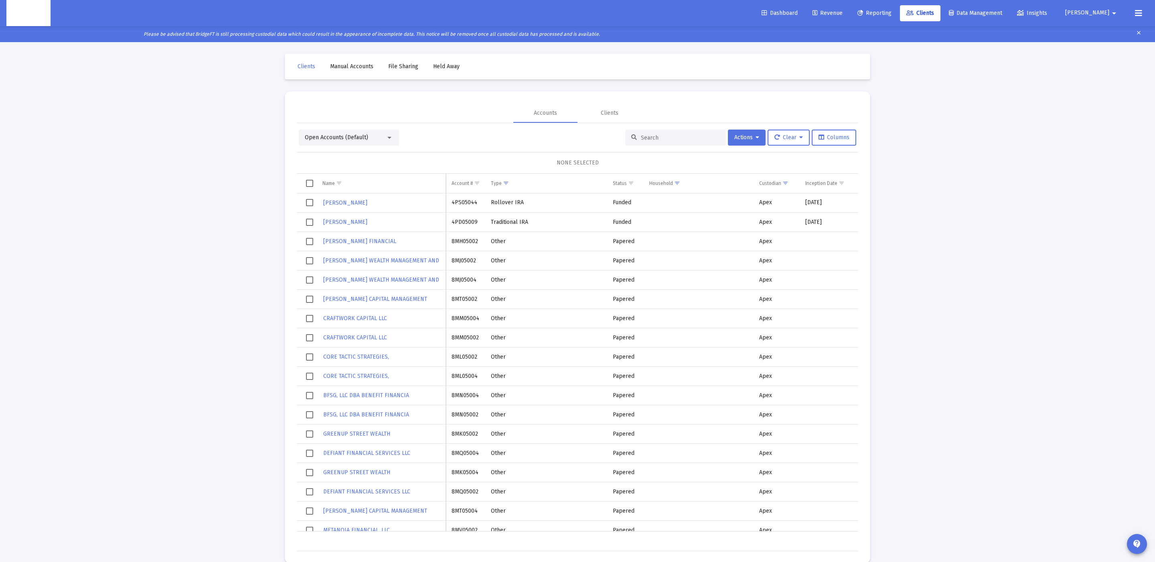
copy td "4PD05009"
click at [467, 223] on td "4PD05009" at bounding box center [465, 222] width 39 height 19
click at [460, 202] on td "4PS05044" at bounding box center [465, 202] width 39 height 19
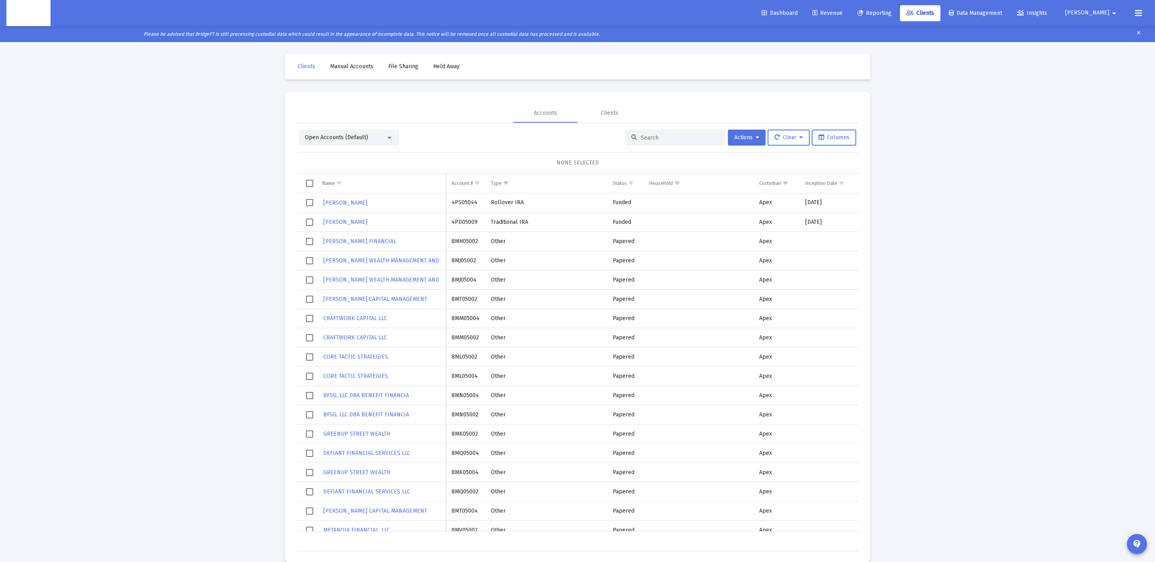
copy td "4PS05044"
click at [639, 144] on div at bounding box center [675, 138] width 100 height 16
click at [659, 140] on input at bounding box center [680, 137] width 79 height 7
paste input "Robert Pemberton's Household"
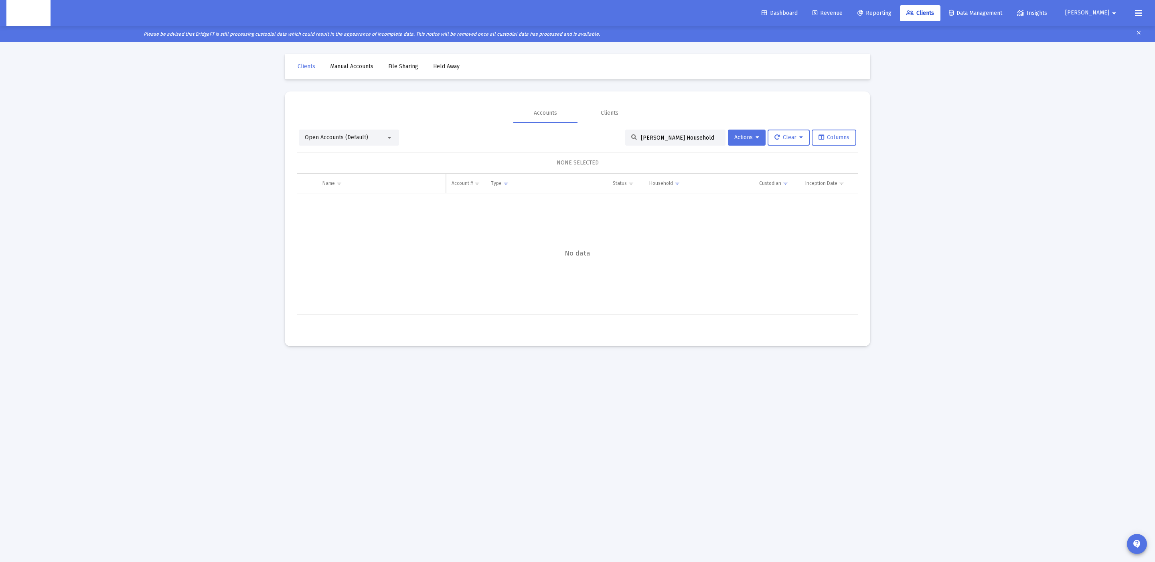
scroll to position [0, 0]
click at [400, 142] on div "Open Accounts (Default) Robert Pemberton's Household Actions Clear Columns" at bounding box center [578, 138] width 558 height 16
click at [375, 139] on div "Open Accounts (Default)" at bounding box center [345, 138] width 81 height 8
click at [366, 154] on span "Closed Accounts" at bounding box center [346, 154] width 82 height 17
click at [357, 138] on div "Closed Accounts" at bounding box center [345, 138] width 81 height 8
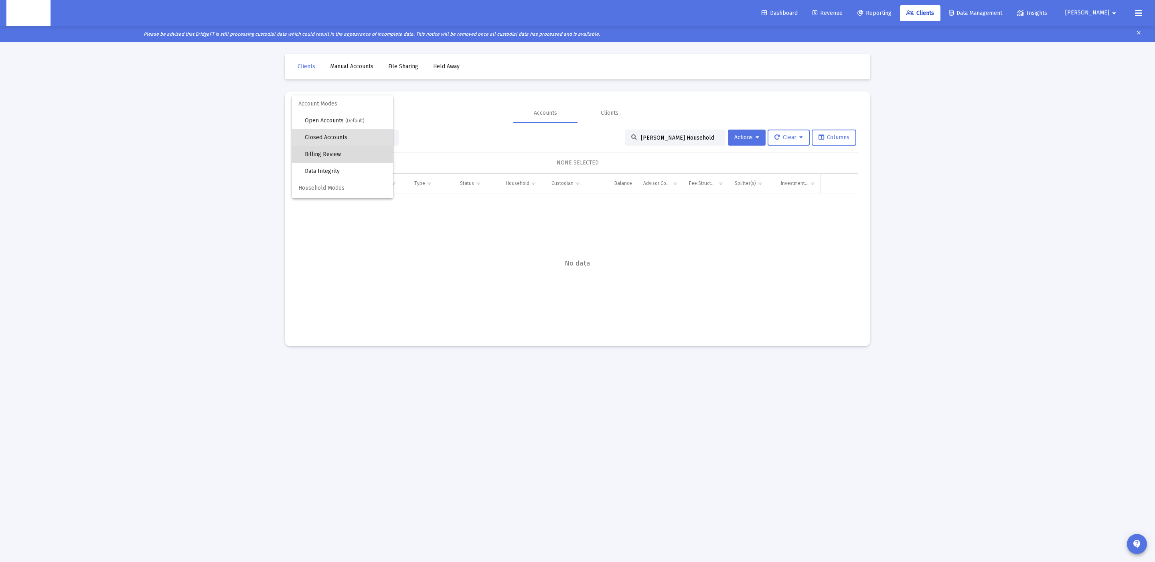
click at [353, 148] on span "Billing Review" at bounding box center [346, 154] width 82 height 17
click at [353, 148] on div "Closed Accounts Robert Pemberton's Household Actions Clear Columns NONE SELECTE…" at bounding box center [578, 232] width 562 height 205
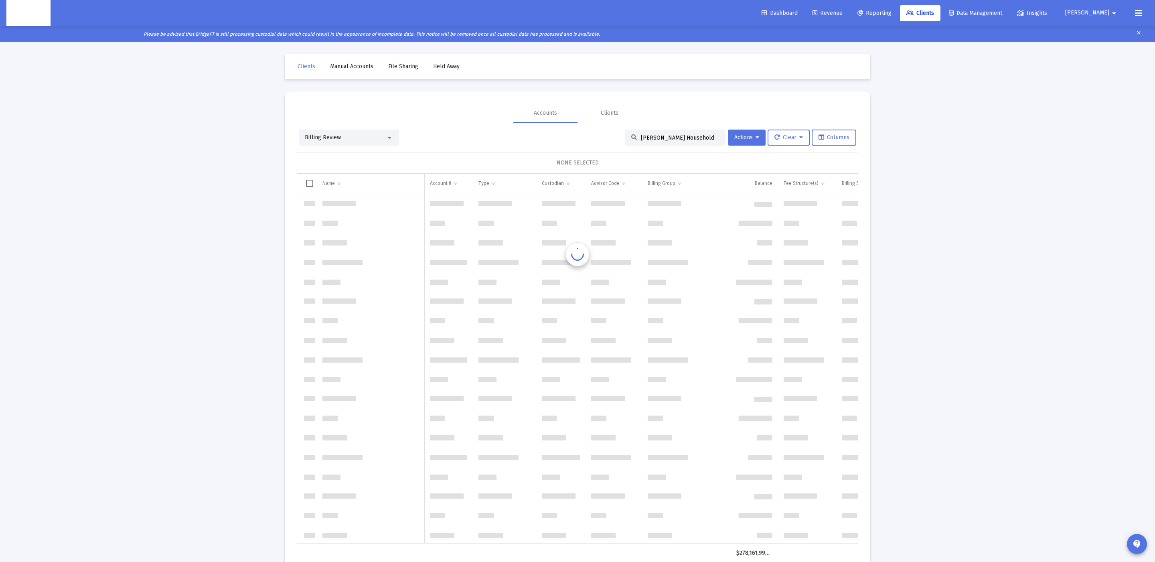
scroll to position [770, 0]
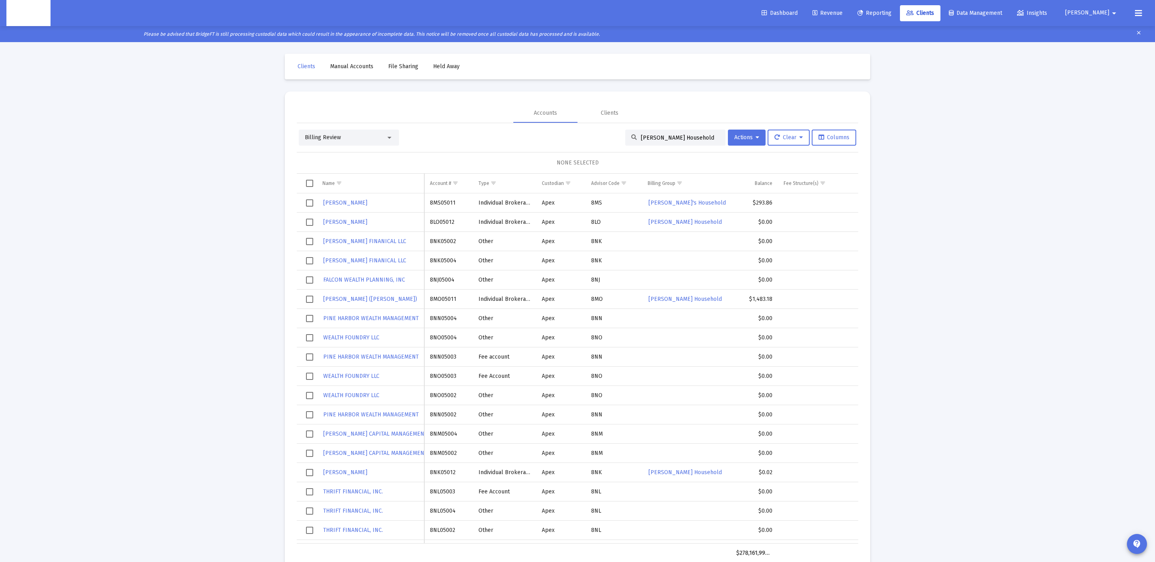
click at [354, 134] on div "Billing Review" at bounding box center [345, 138] width 81 height 8
click at [360, 109] on span "Open Accounts (Default)" at bounding box center [346, 103] width 82 height 17
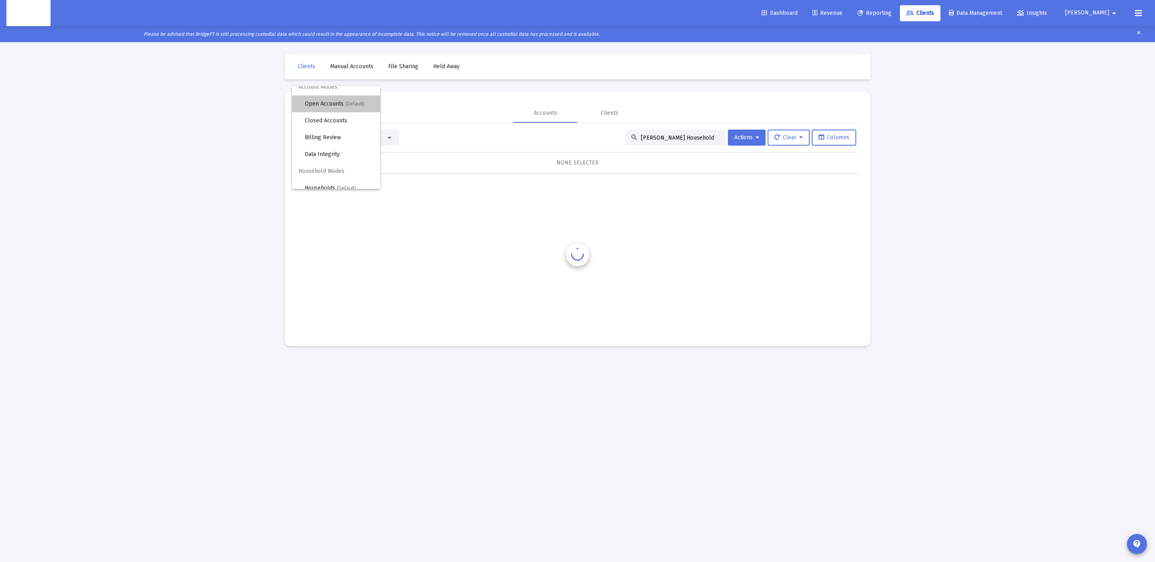
scroll to position [0, 0]
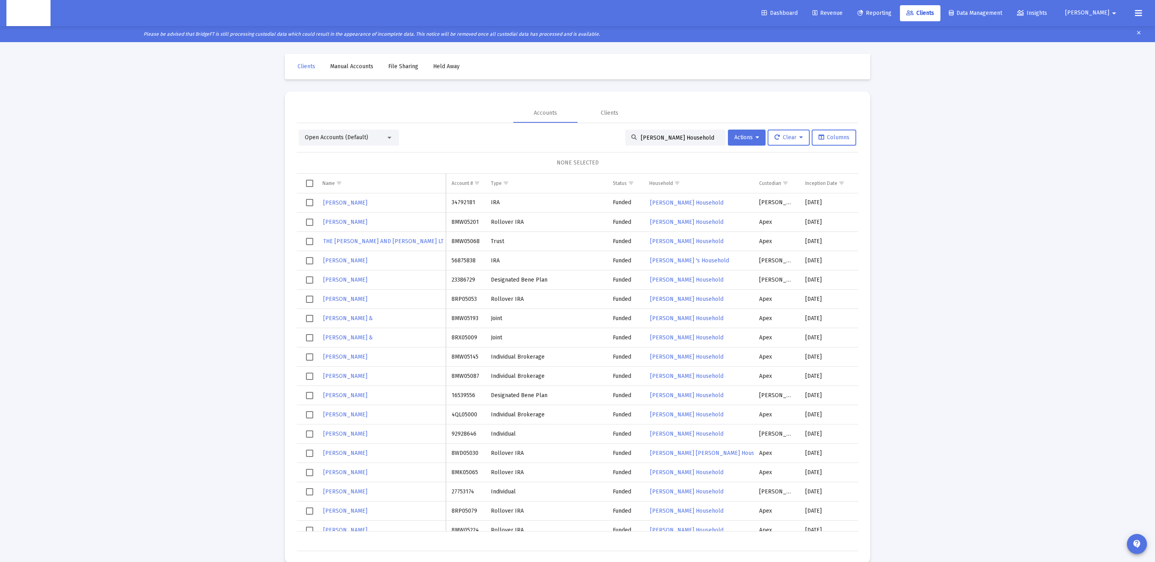
click at [648, 136] on input "Robert Pemberton's Household" at bounding box center [680, 137] width 79 height 7
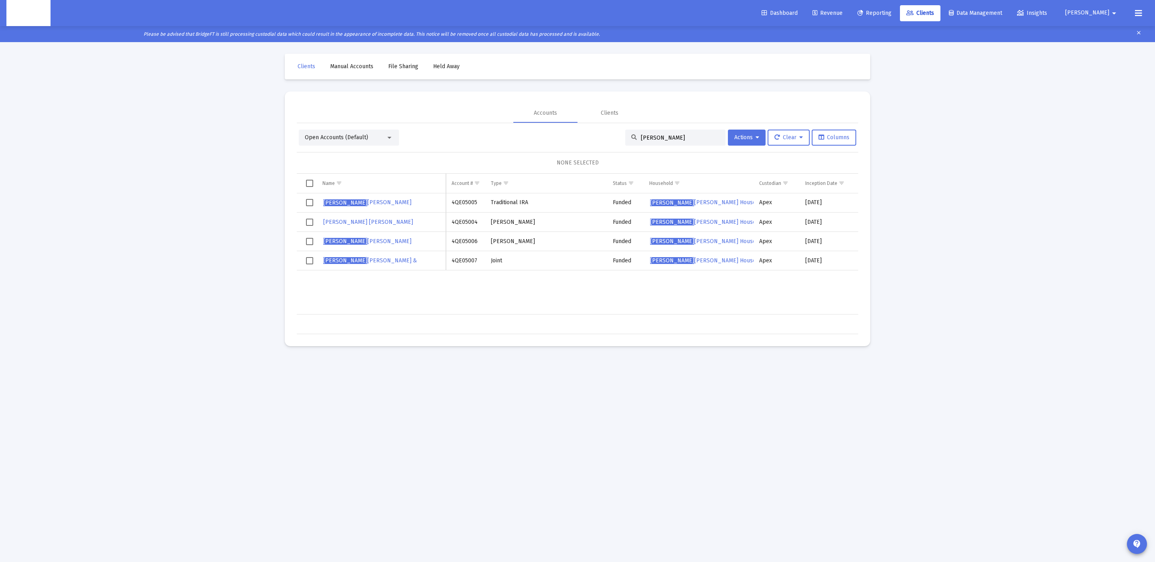
click at [663, 136] on input "Robert Pem" at bounding box center [680, 137] width 79 height 7
paste input "berton's Household"
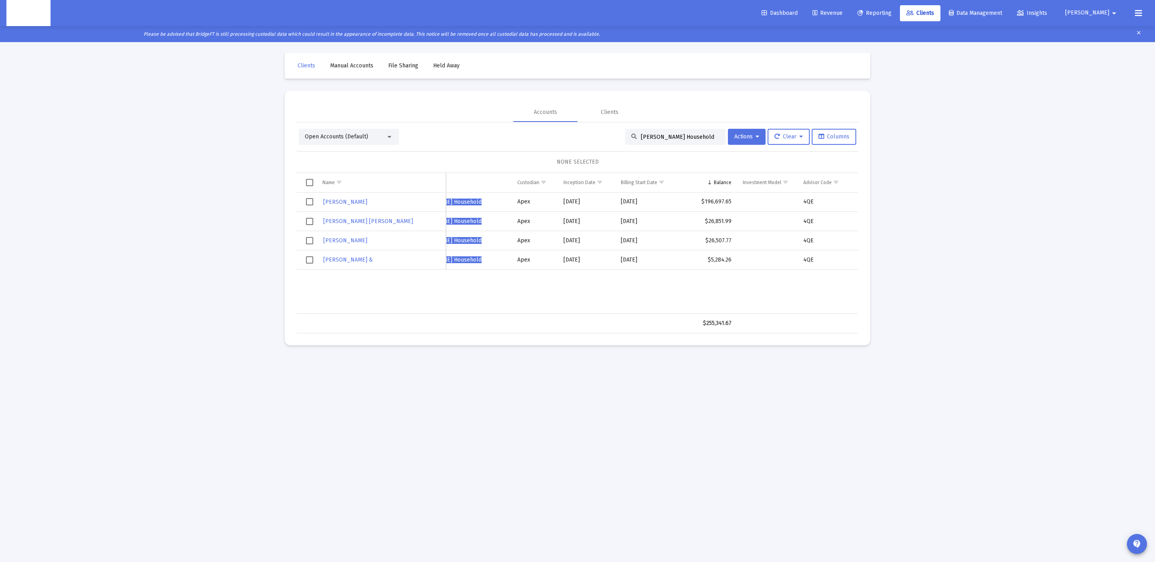
type input "Robert Pemberton's Household"
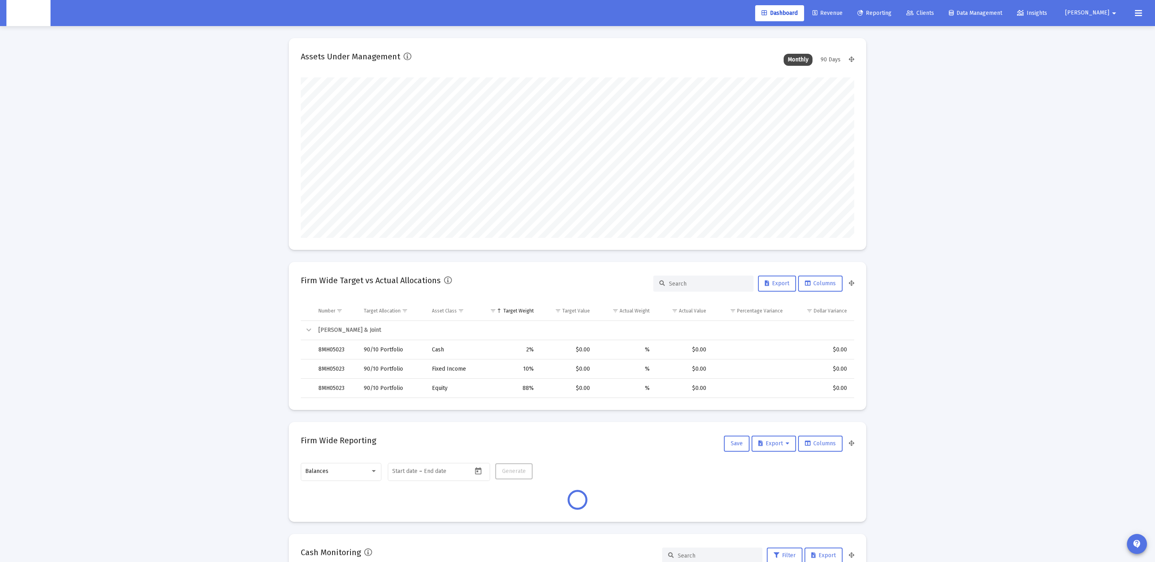
scroll to position [160, 298]
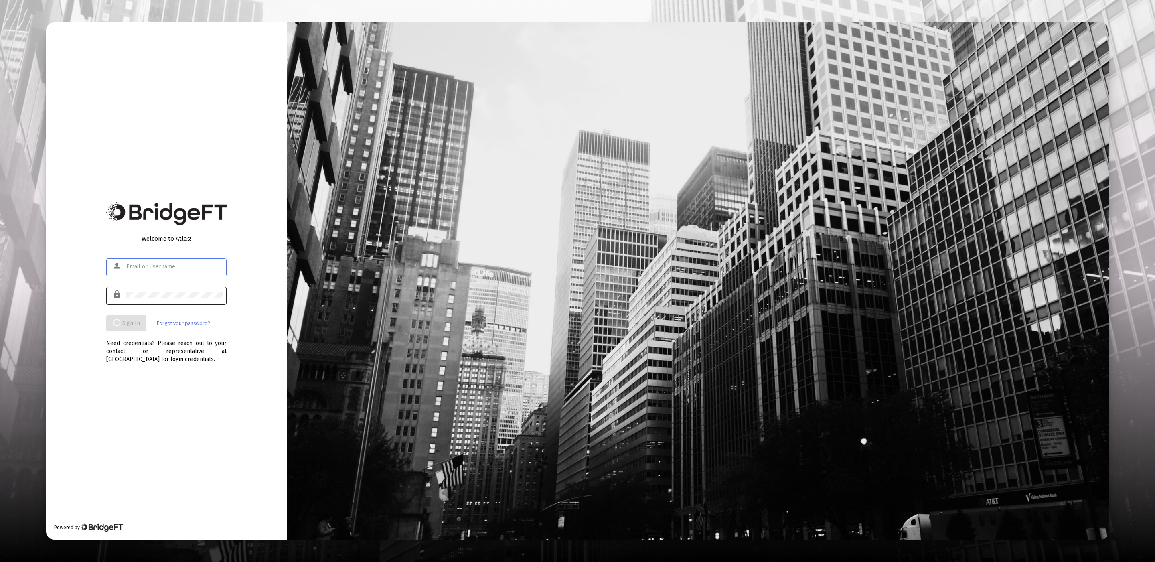
type input "[EMAIL_ADDRESS][DOMAIN_NAME]"
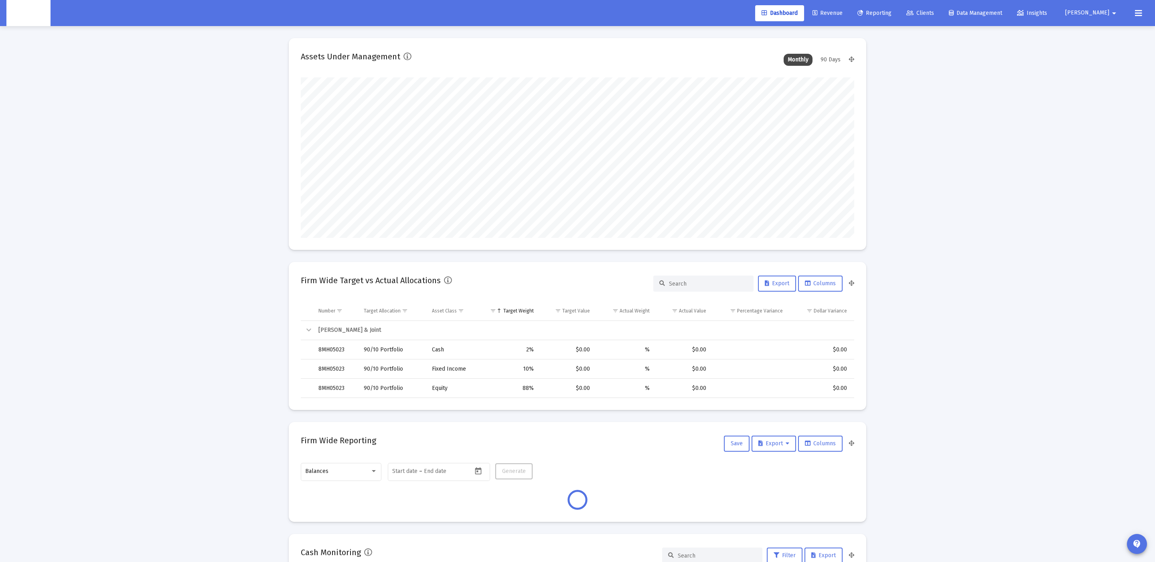
click at [934, 12] on span "Clients" at bounding box center [920, 13] width 28 height 7
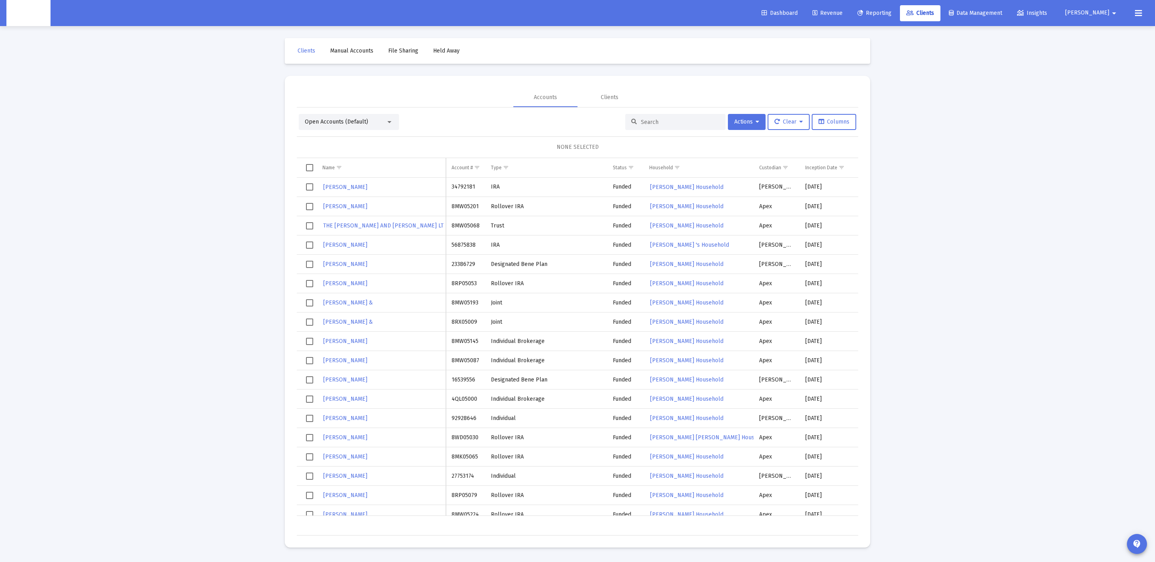
click at [677, 125] on input at bounding box center [680, 122] width 79 height 7
